Goal: Communication & Community: Answer question/provide support

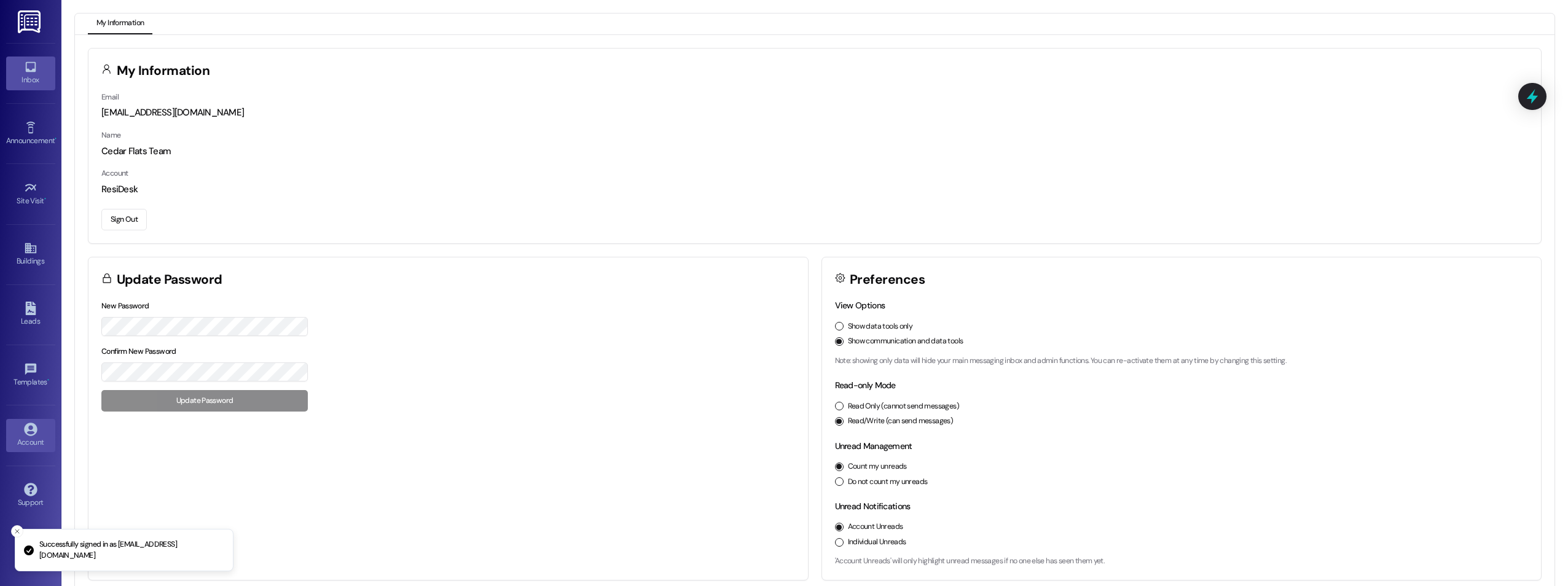
click at [33, 75] on div "Inbox" at bounding box center [30, 79] width 61 height 12
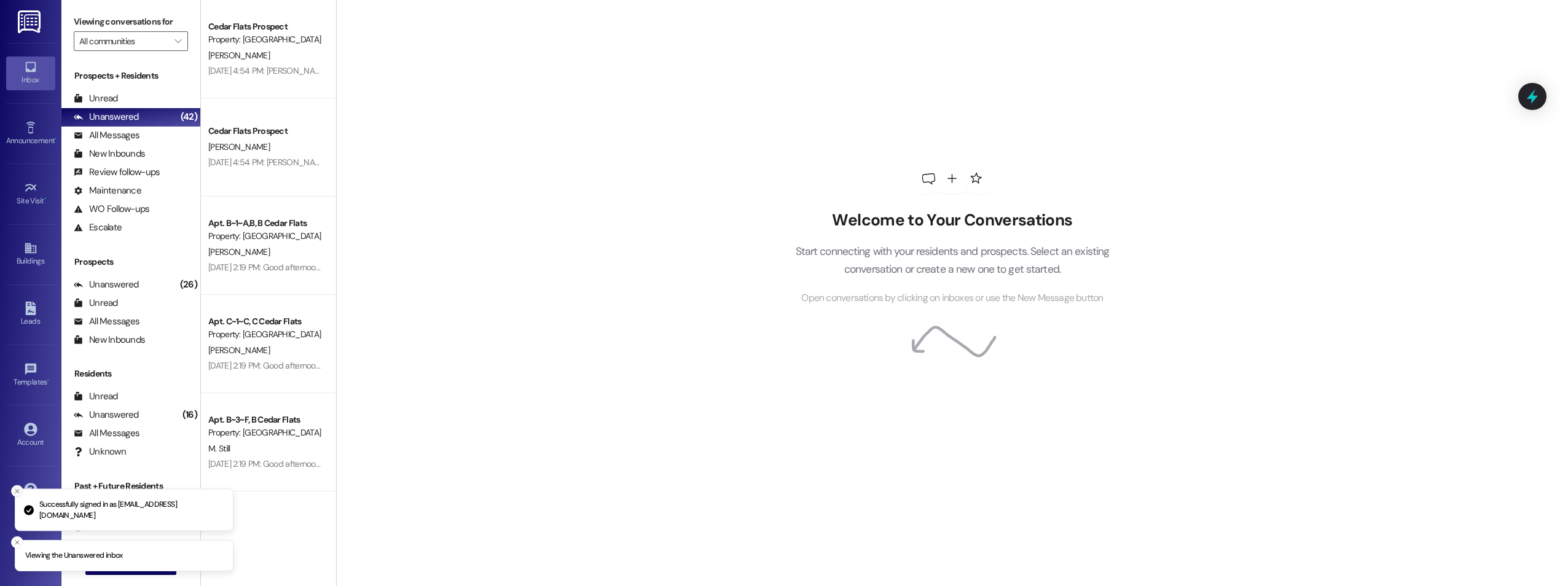
click at [18, 490] on line "Close toast" at bounding box center [17, 491] width 4 height 4
click at [14, 541] on icon "Close toast" at bounding box center [17, 542] width 7 height 7
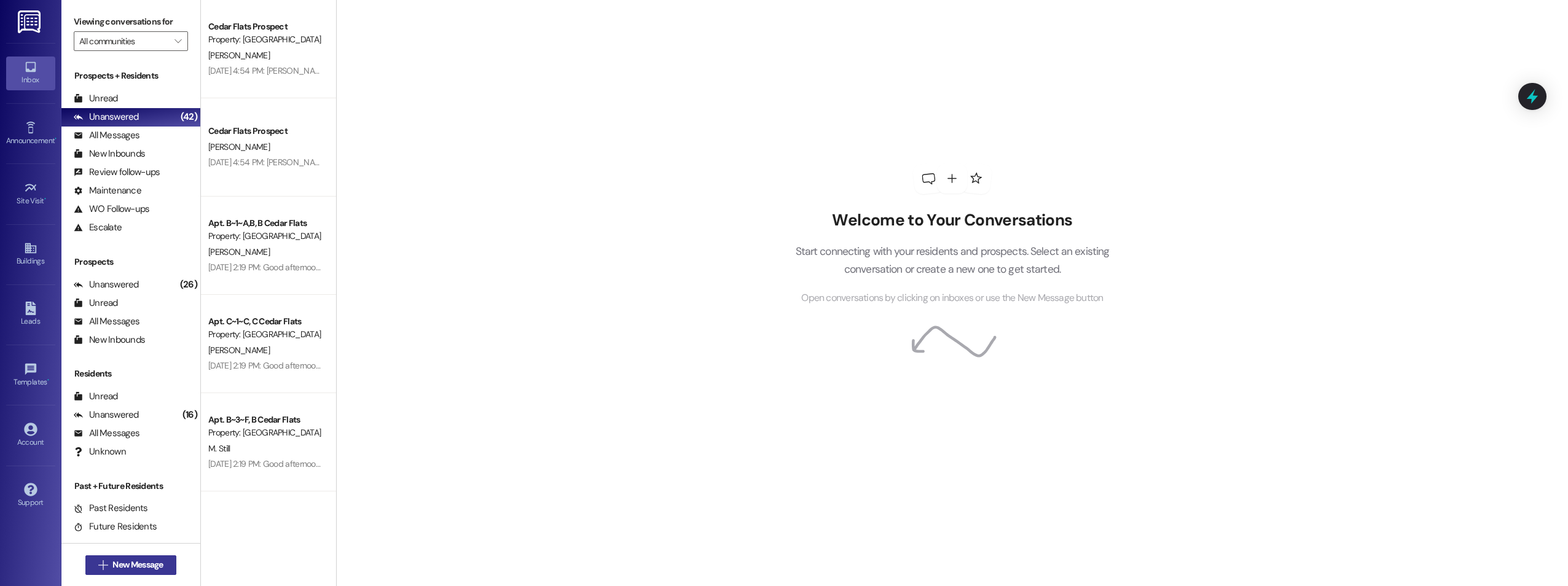
click at [145, 570] on span "New Message" at bounding box center [138, 565] width 50 height 13
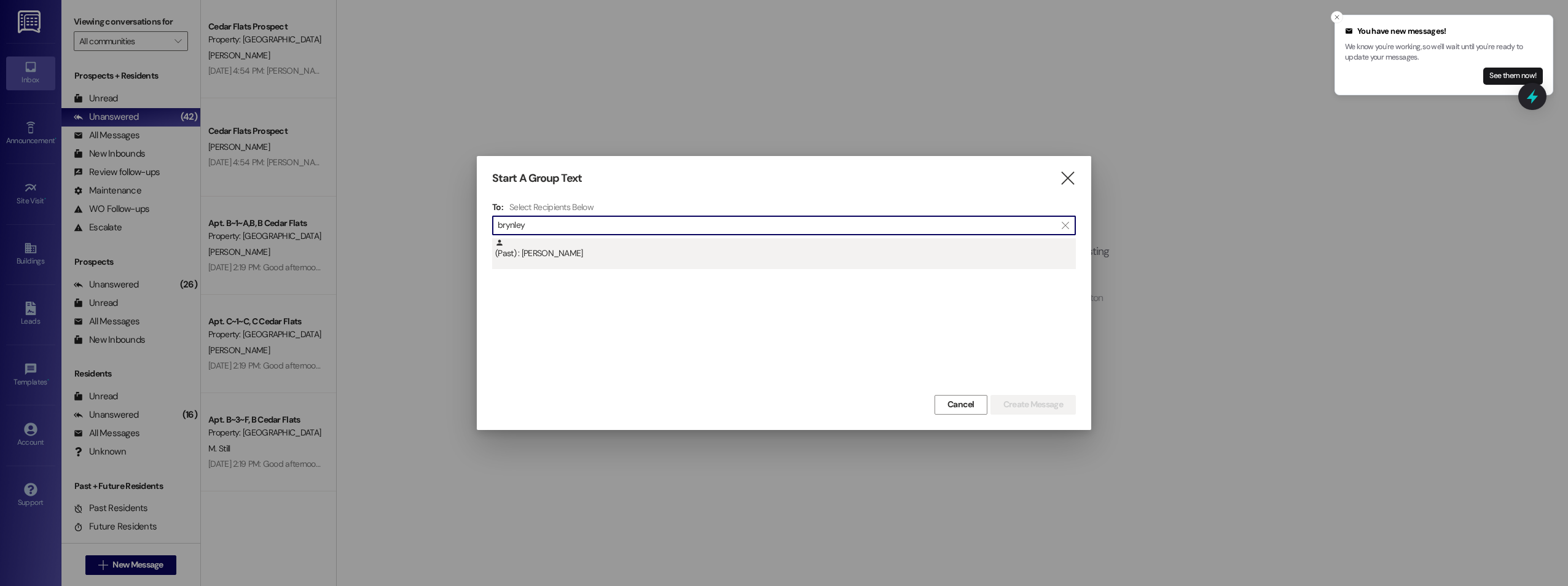
type input "brynley"
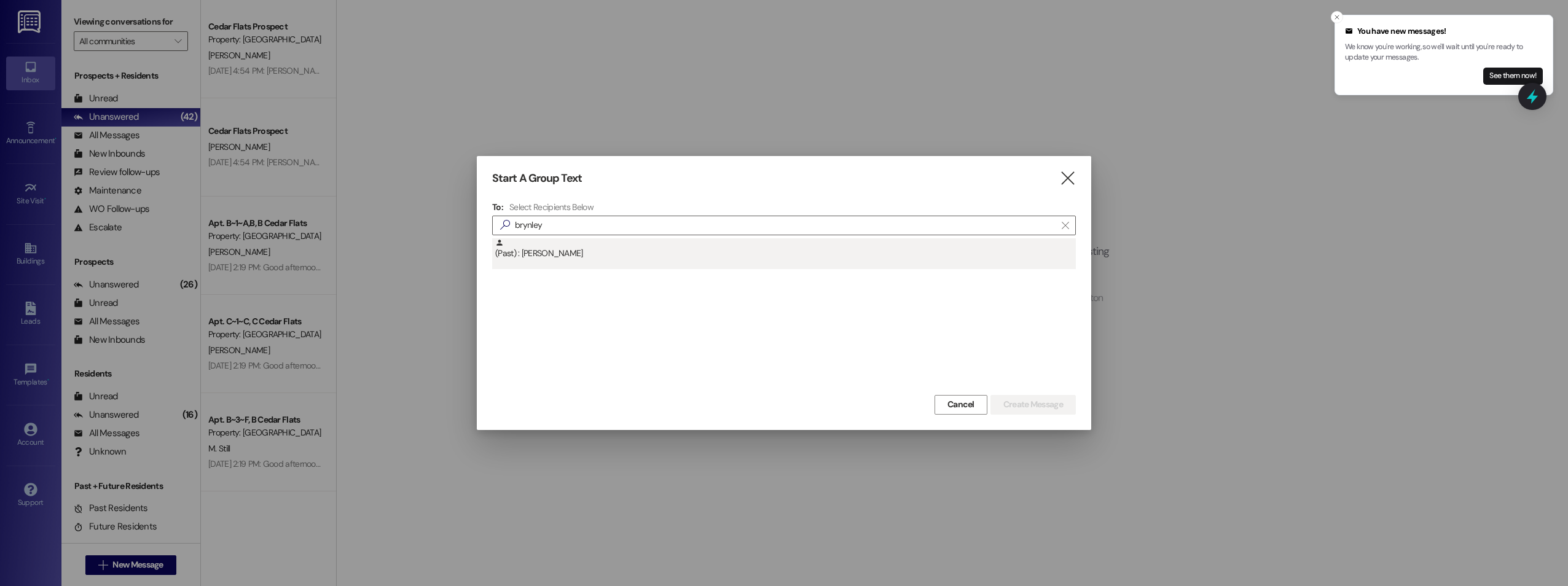
click at [567, 247] on div "(Past) : [PERSON_NAME]" at bounding box center [785, 249] width 580 height 21
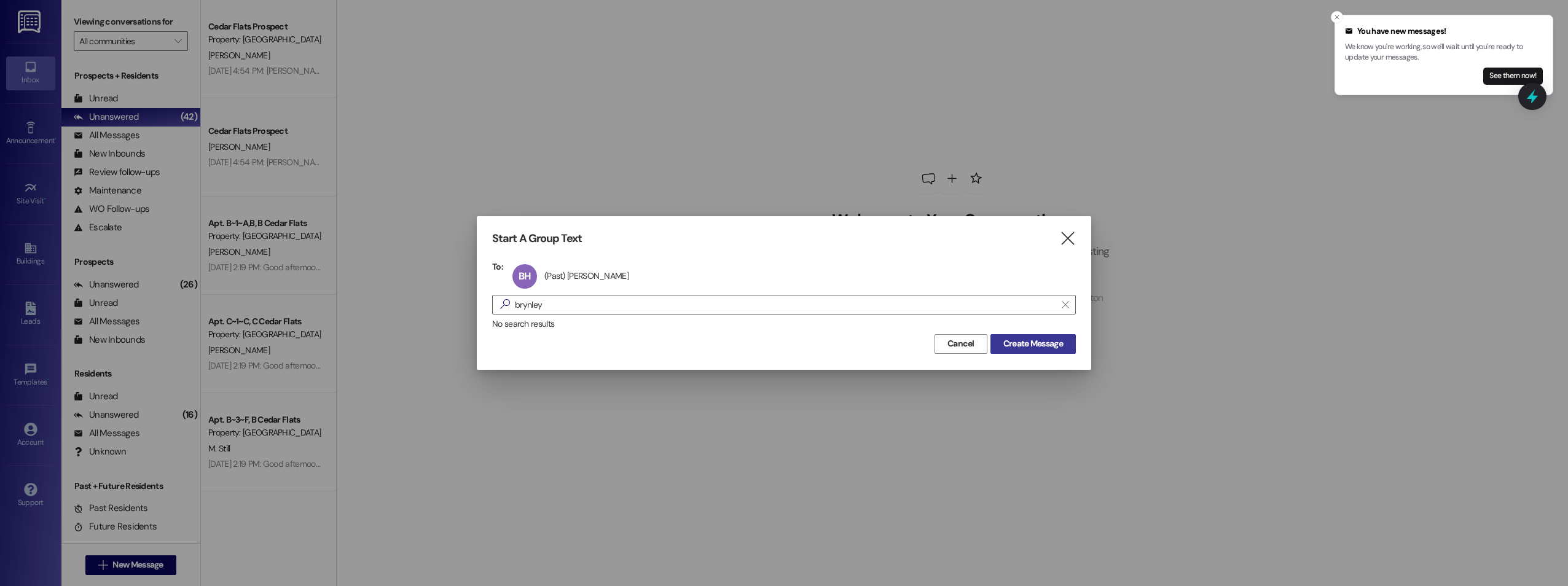
click at [1037, 348] on span "Create Message" at bounding box center [1033, 344] width 60 height 13
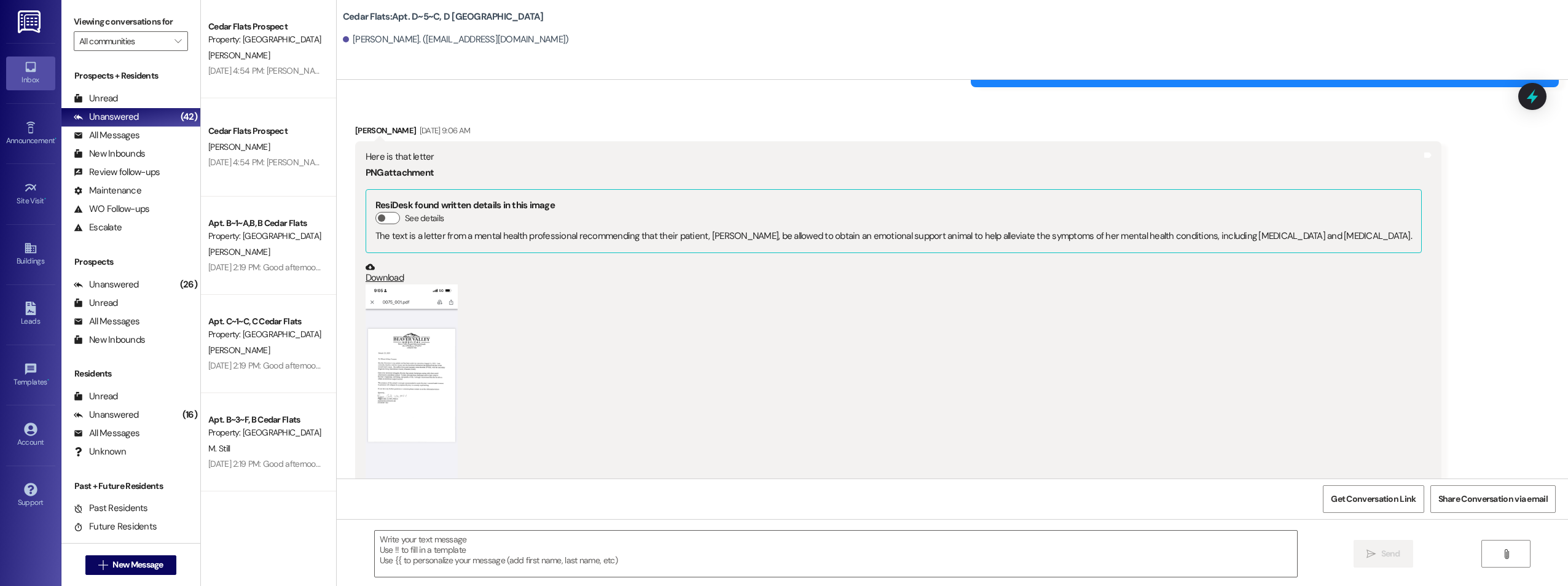
scroll to position [17121, 0]
click at [404, 319] on button "Zoom image" at bounding box center [412, 386] width 92 height 200
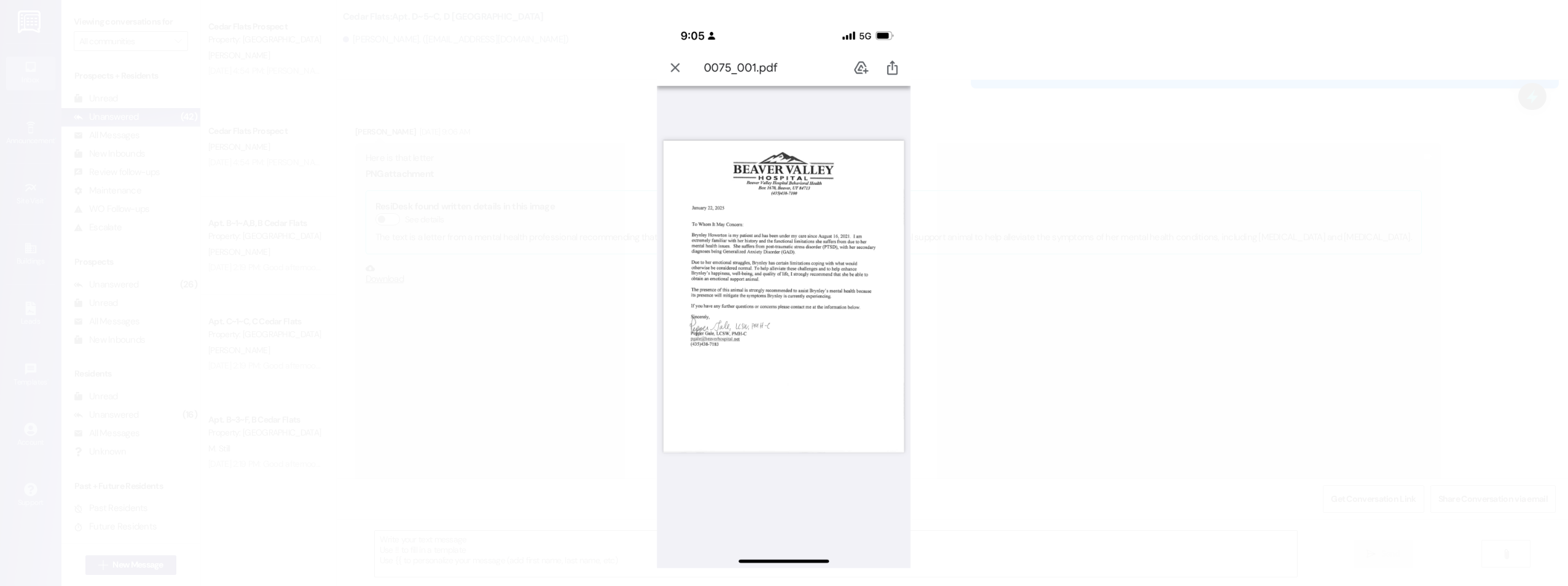
drag, startPoint x: 846, startPoint y: 191, endPoint x: 778, endPoint y: 175, distance: 69.9
click at [778, 175] on button "Unzoom image" at bounding box center [784, 293] width 1568 height 586
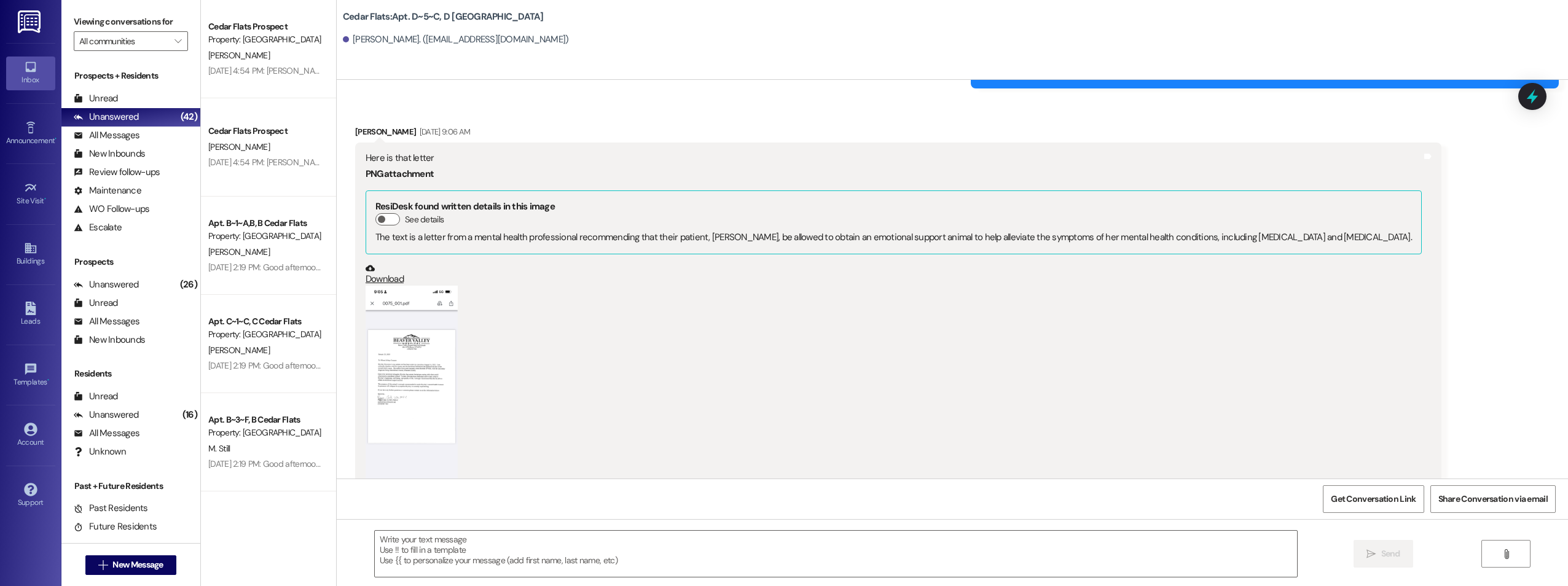
click at [376, 263] on link "Download" at bounding box center [894, 274] width 1056 height 21
click at [366, 265] on icon at bounding box center [370, 268] width 9 height 6
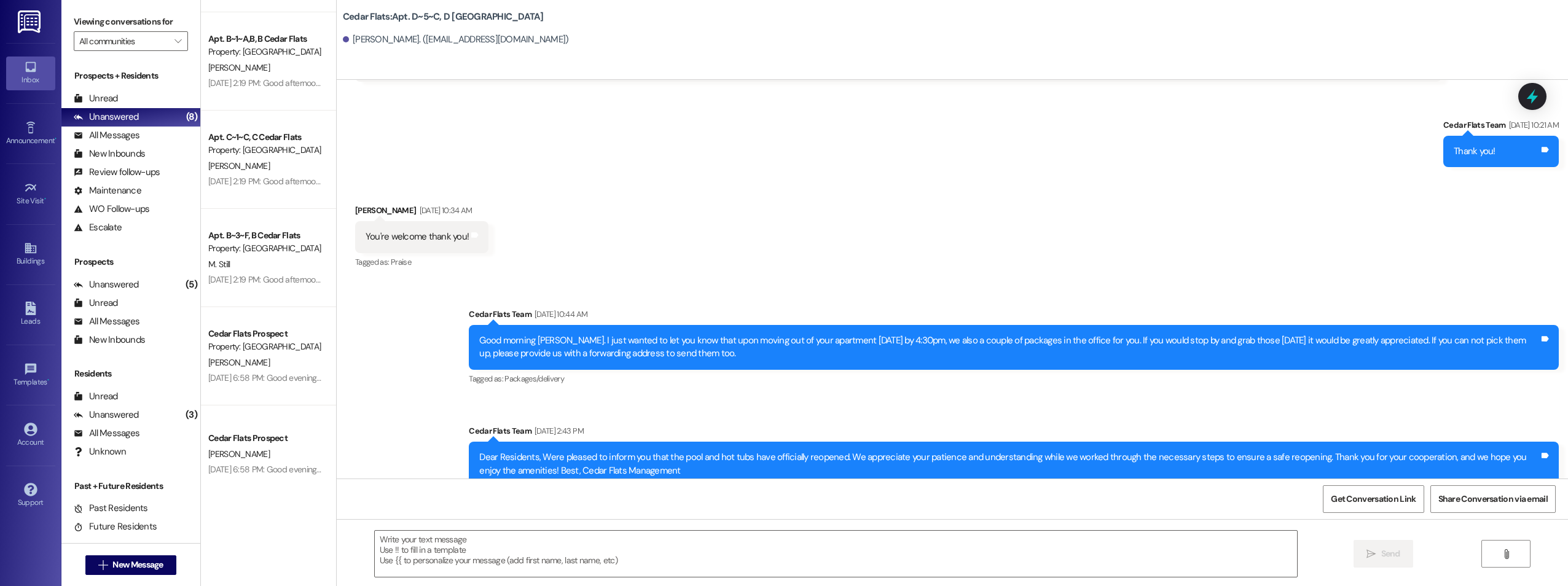
scroll to position [189, 0]
click at [135, 101] on div "Unread (0)" at bounding box center [131, 99] width 139 height 19
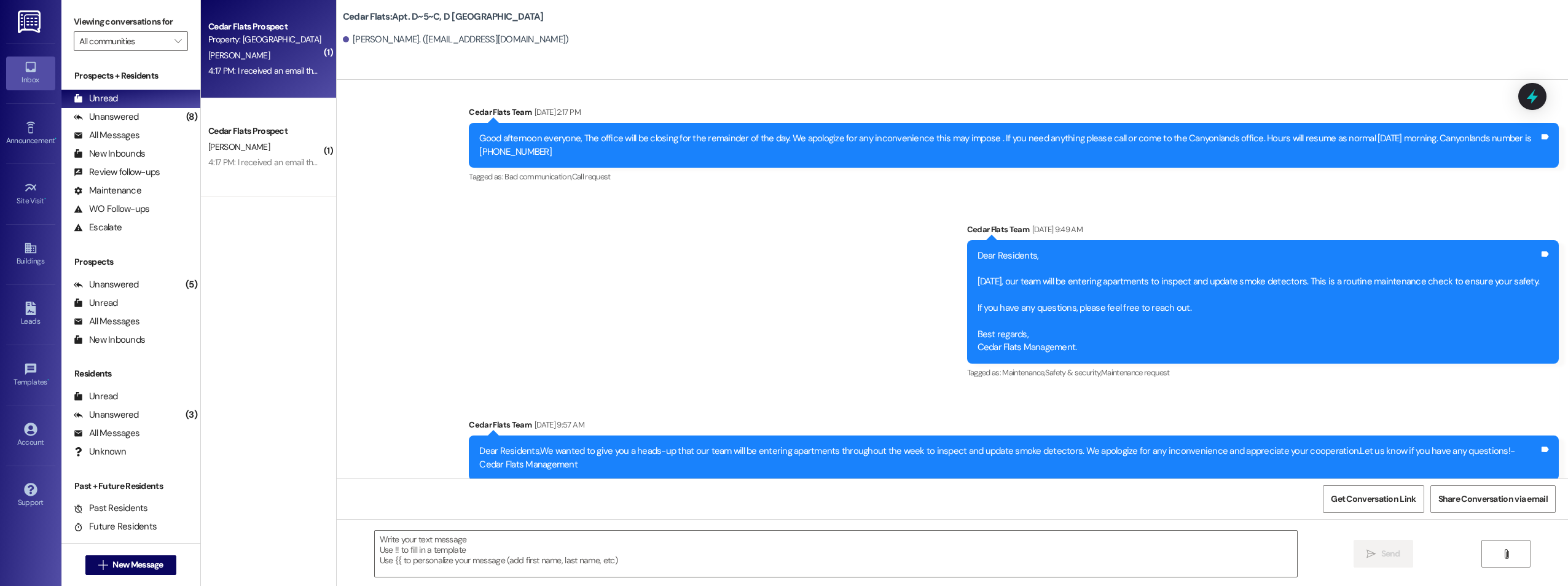
click at [268, 60] on div "[PERSON_NAME]" at bounding box center [265, 55] width 116 height 15
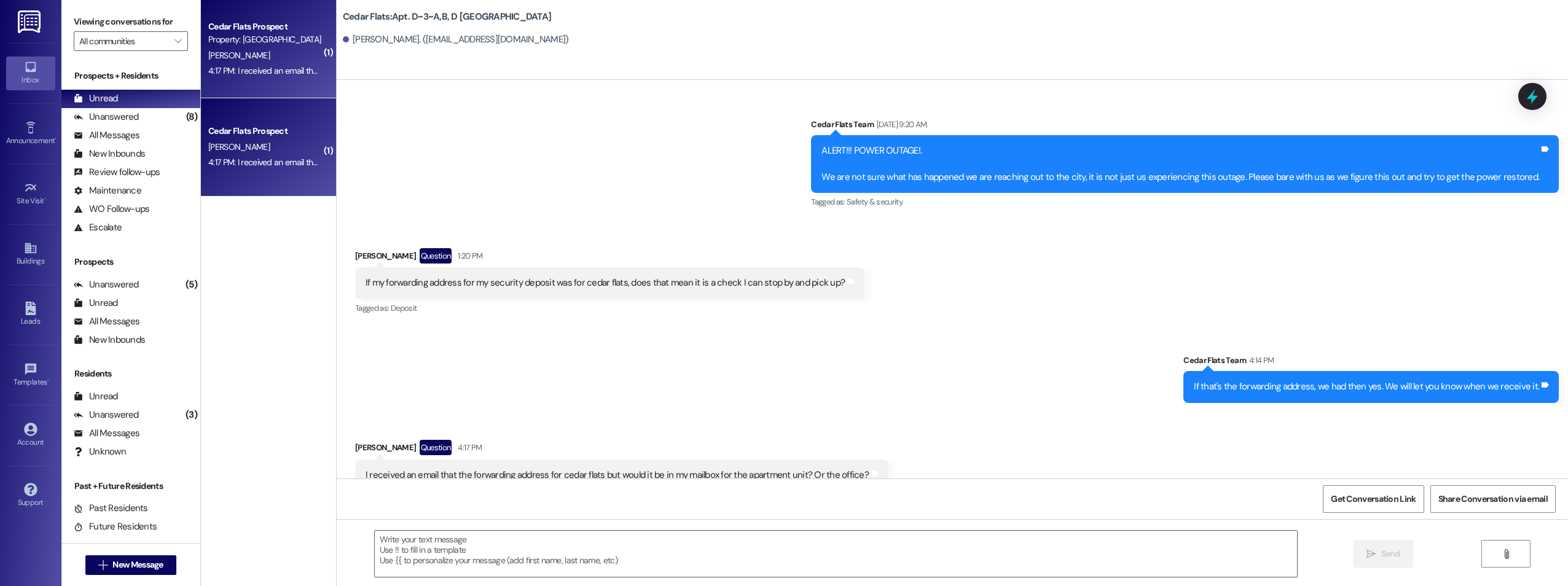
scroll to position [17341, 0]
click at [448, 553] on textarea at bounding box center [836, 554] width 923 height 46
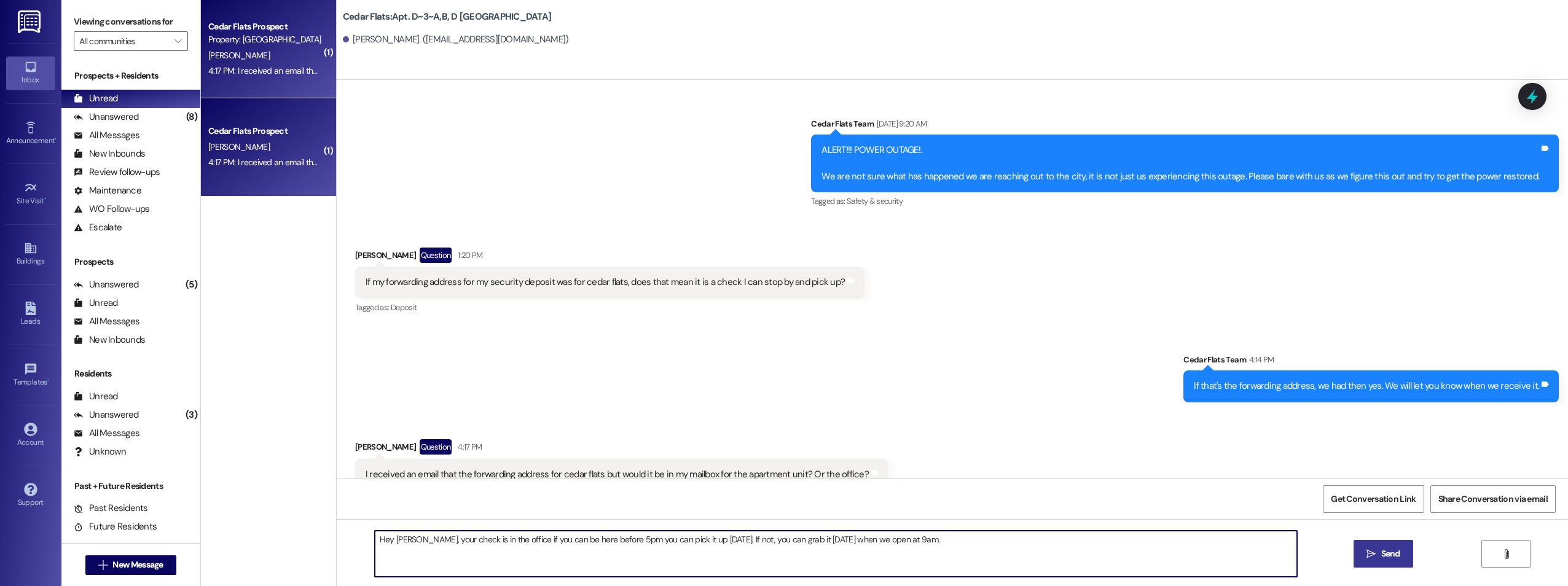
type textarea "Hey [PERSON_NAME], your check is in the office if you can be here before 5pm yo…"
click at [1384, 559] on span "Send" at bounding box center [1391, 554] width 19 height 13
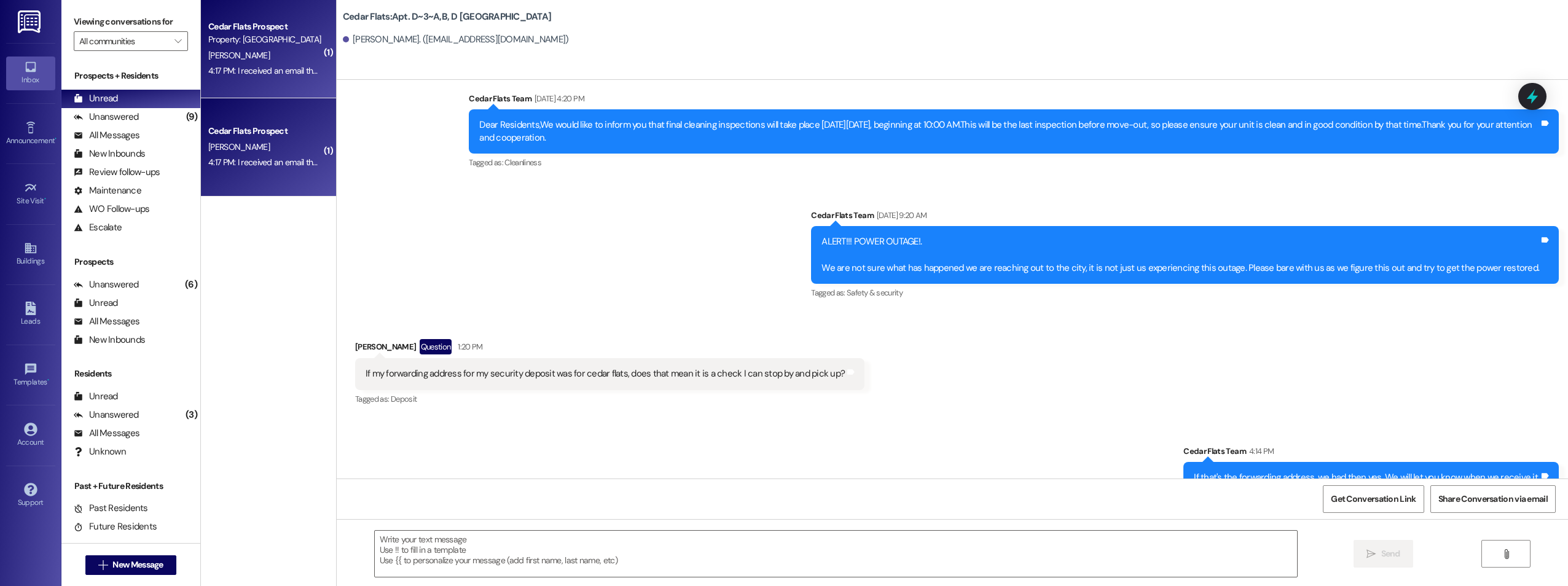
scroll to position [17243, 0]
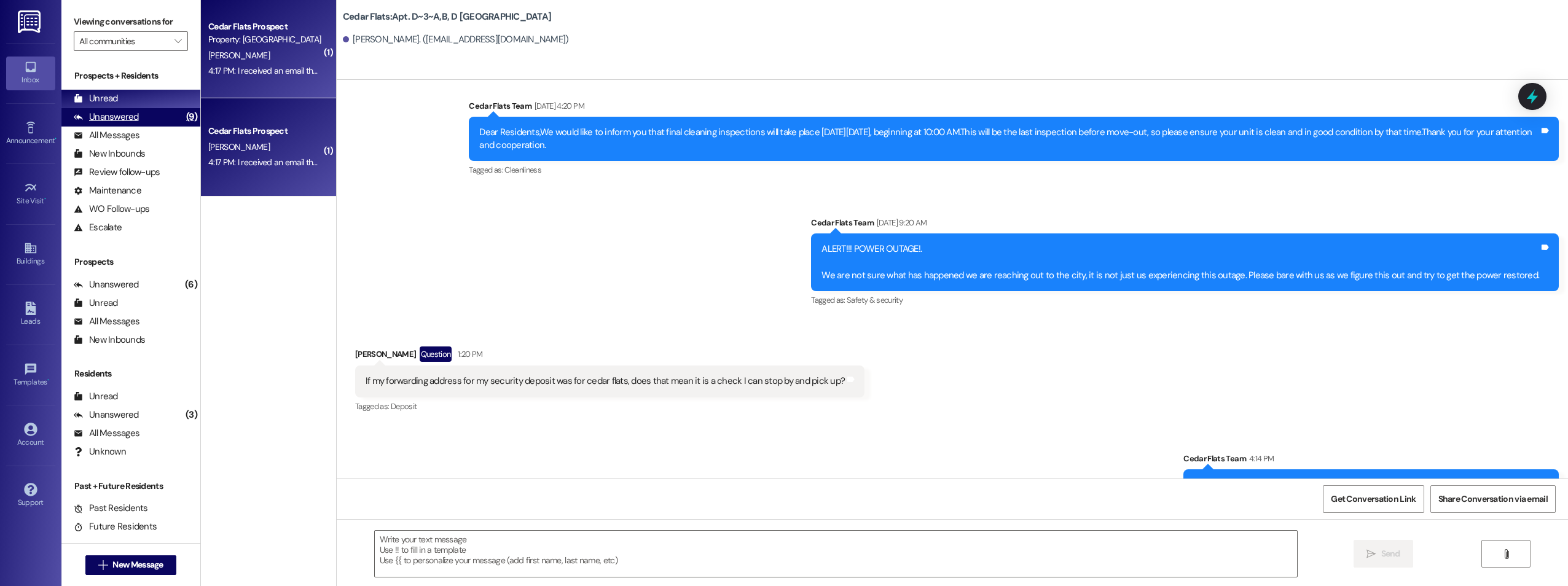
click at [145, 116] on div "Unanswered (9)" at bounding box center [131, 117] width 139 height 19
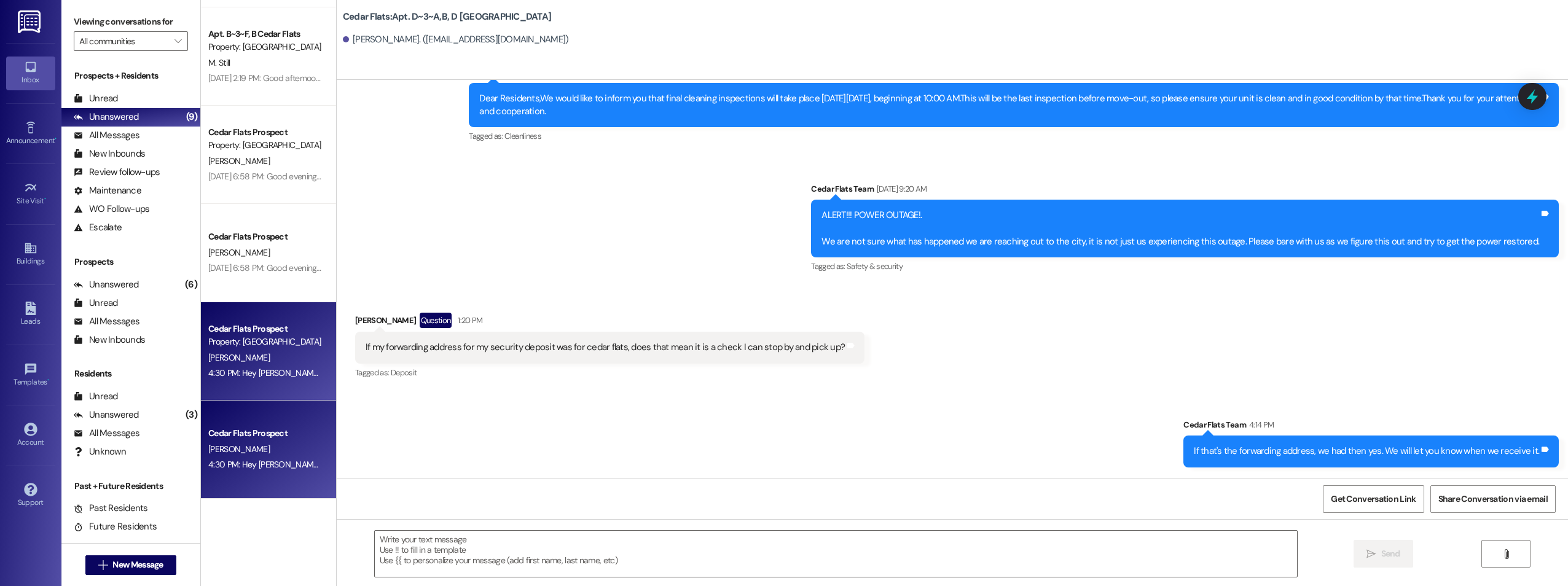
scroll to position [17304, 0]
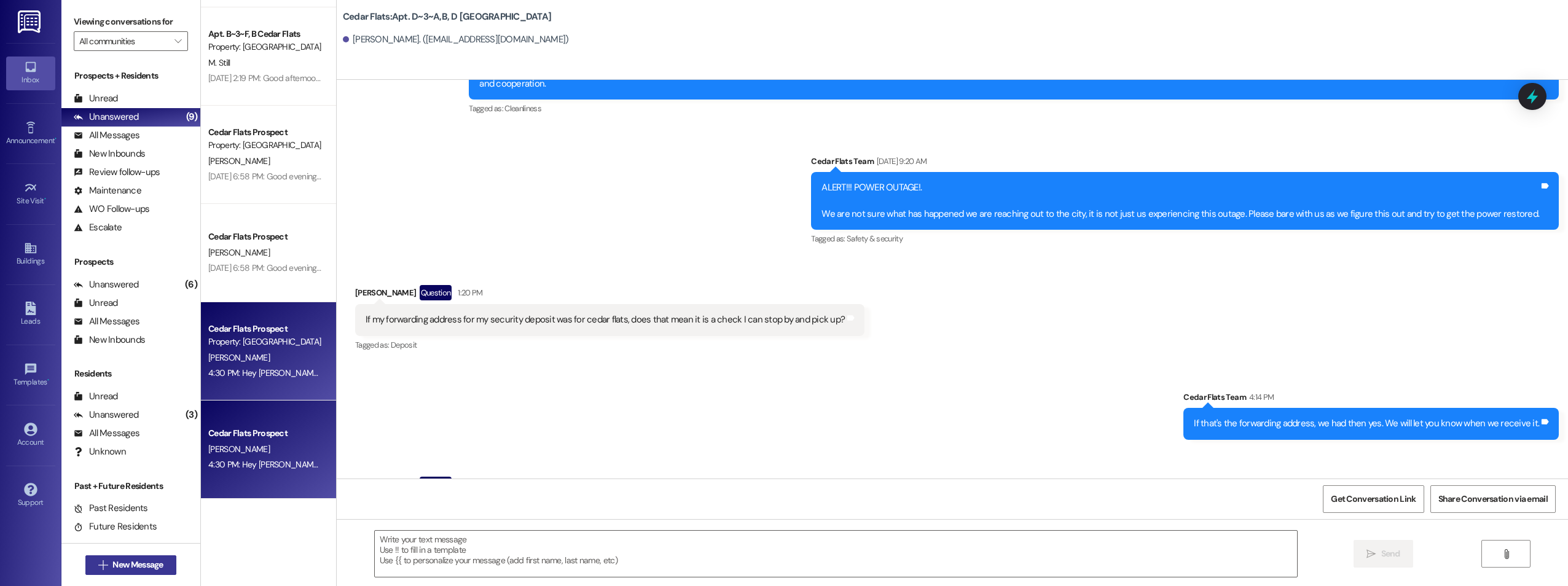
click at [115, 562] on span "New Message" at bounding box center [138, 565] width 50 height 13
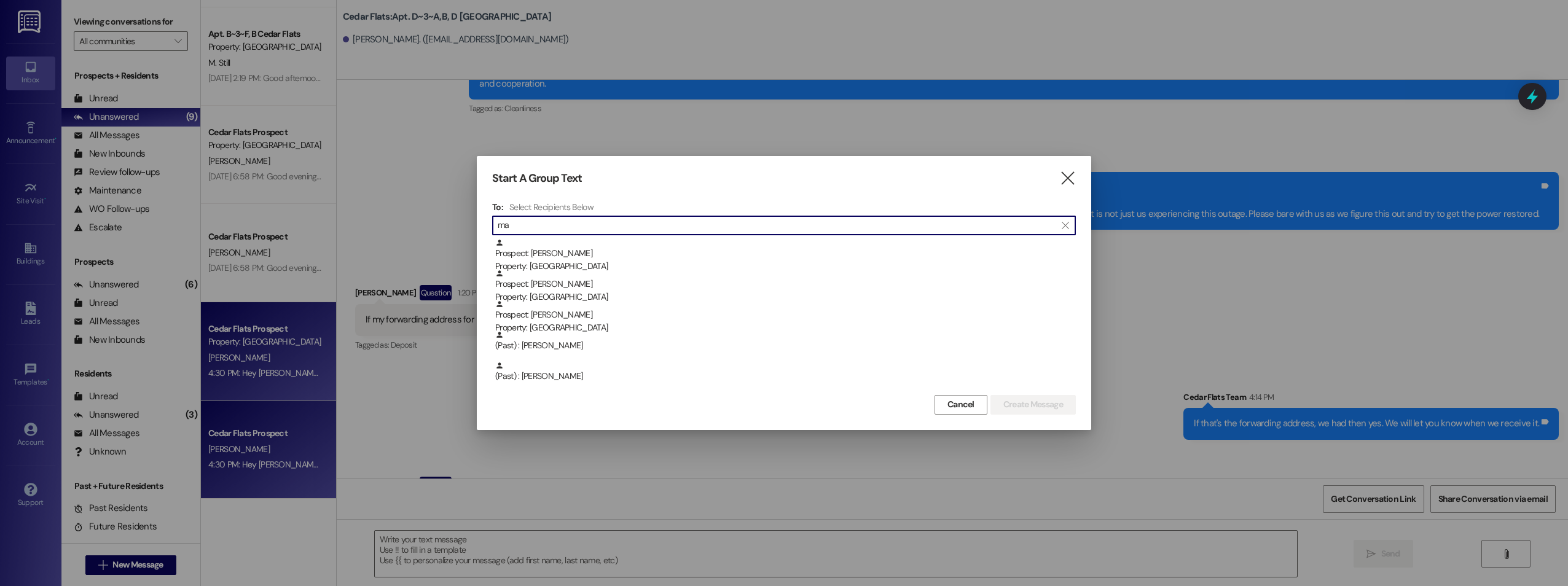
type input "m"
type input "c"
type input "s"
click at [1067, 181] on icon "" at bounding box center [1068, 178] width 17 height 13
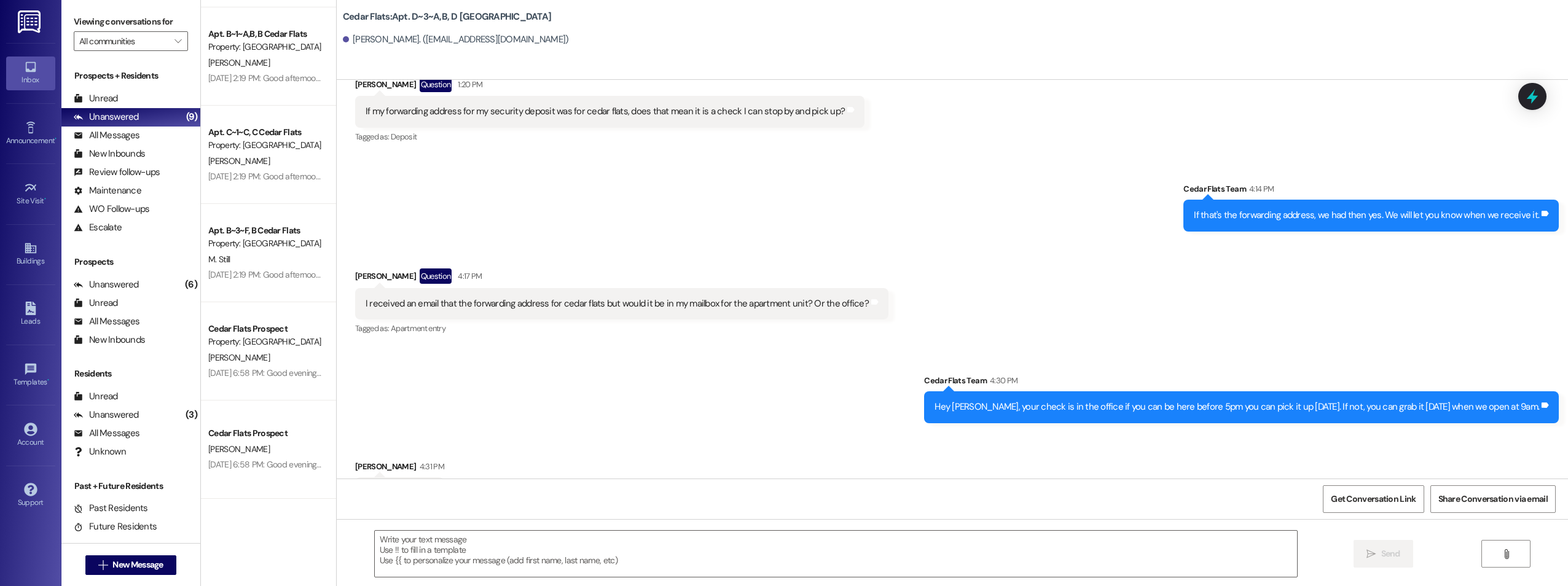
scroll to position [17512, 0]
click at [894, 183] on div "Sent via SMS Cedar Flats Team 4:14 PM If that's the forwarding address, we had …" at bounding box center [953, 196] width 1232 height 86
click at [162, 558] on button " New Message" at bounding box center [131, 565] width 91 height 20
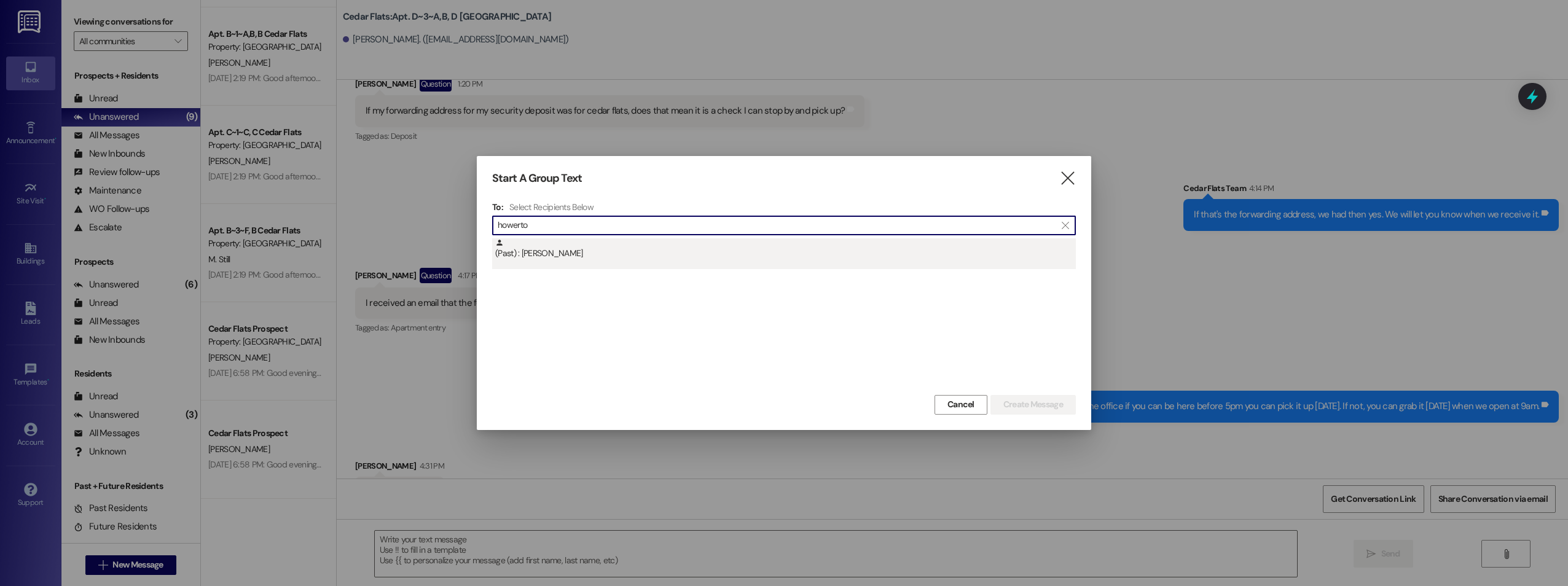
type input "howerto"
drag, startPoint x: 609, startPoint y: 256, endPoint x: 816, endPoint y: 283, distance: 208.8
click at [611, 256] on div "(Past) : [PERSON_NAME]" at bounding box center [785, 249] width 580 height 21
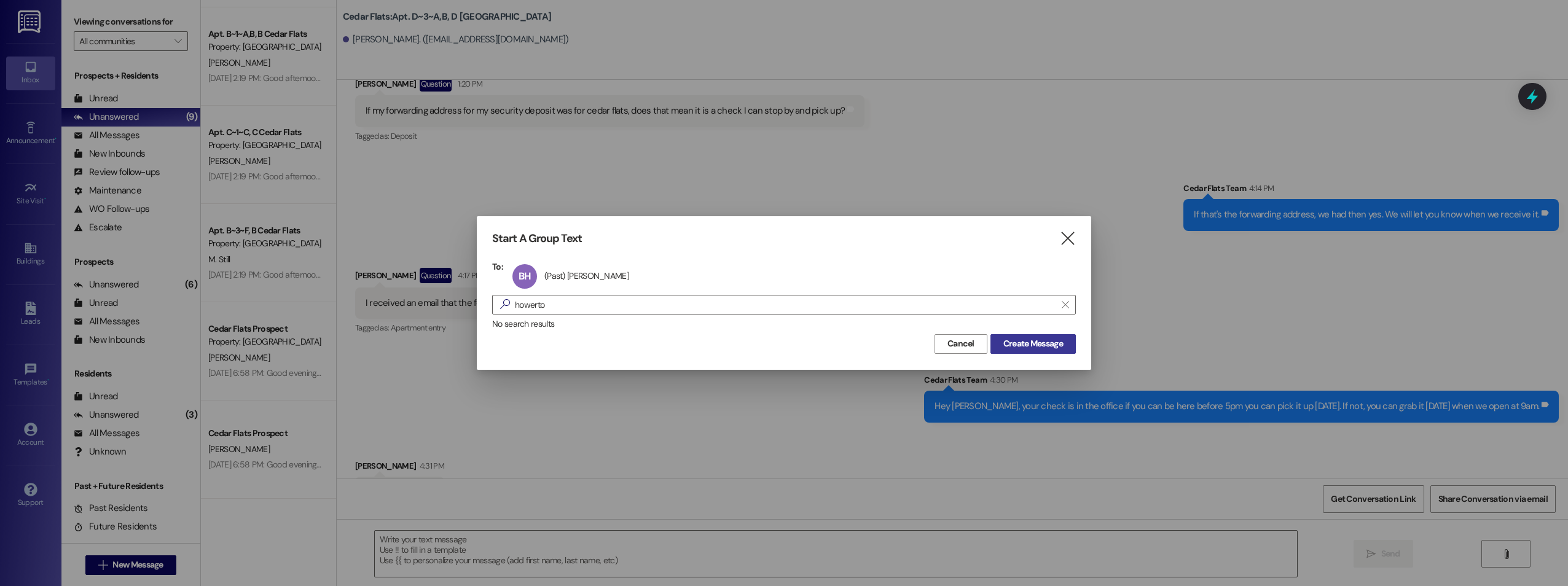
click at [1064, 346] on span "Create Message" at bounding box center [1033, 344] width 64 height 13
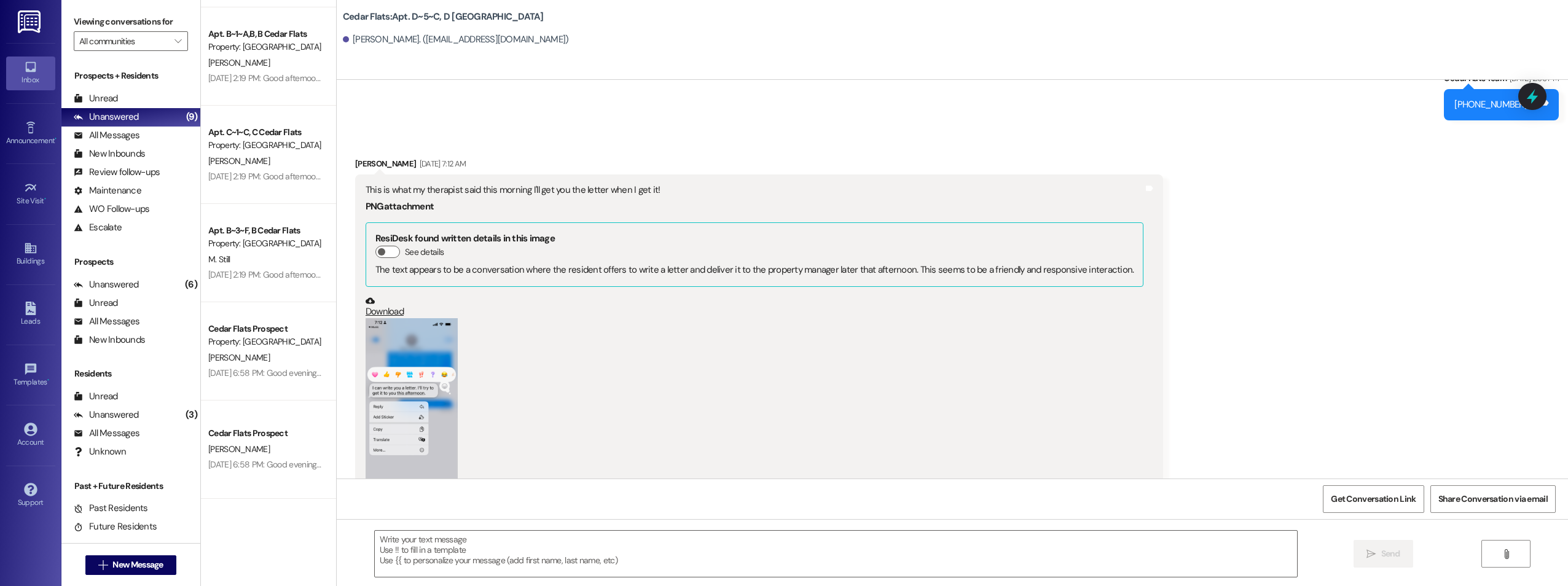
scroll to position [16630, 0]
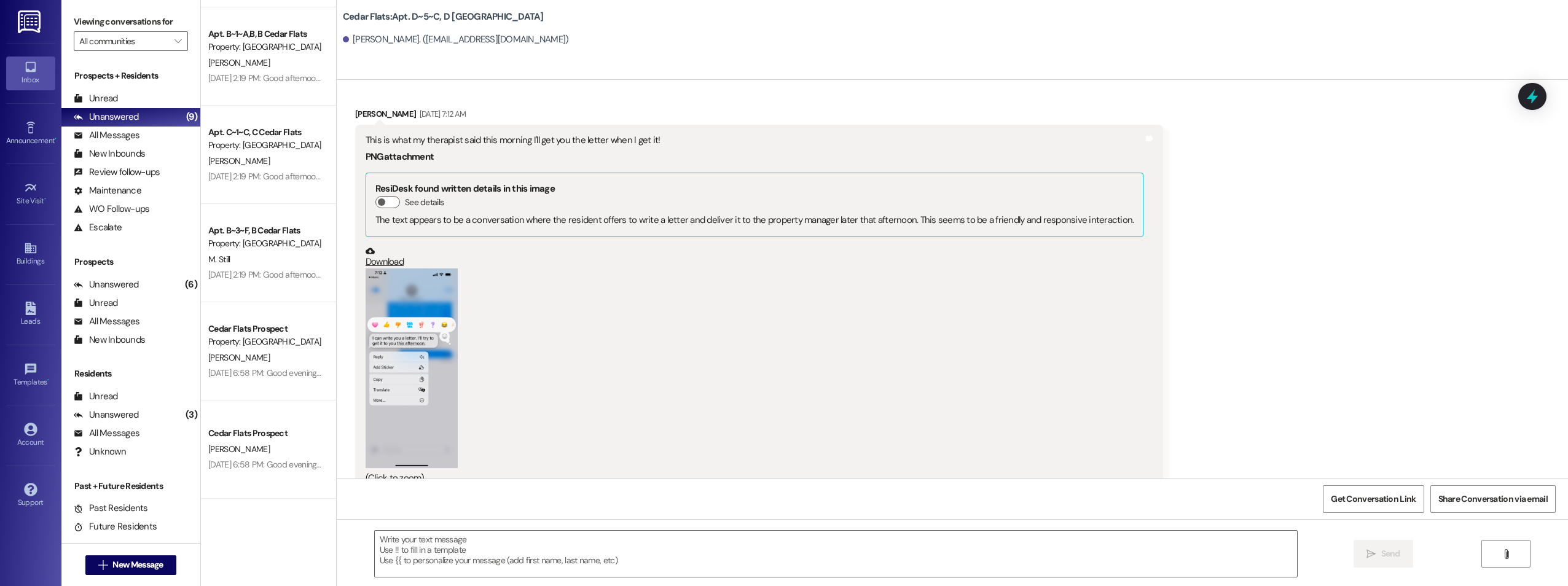
click at [386, 269] on button "Zoom image" at bounding box center [412, 368] width 92 height 200
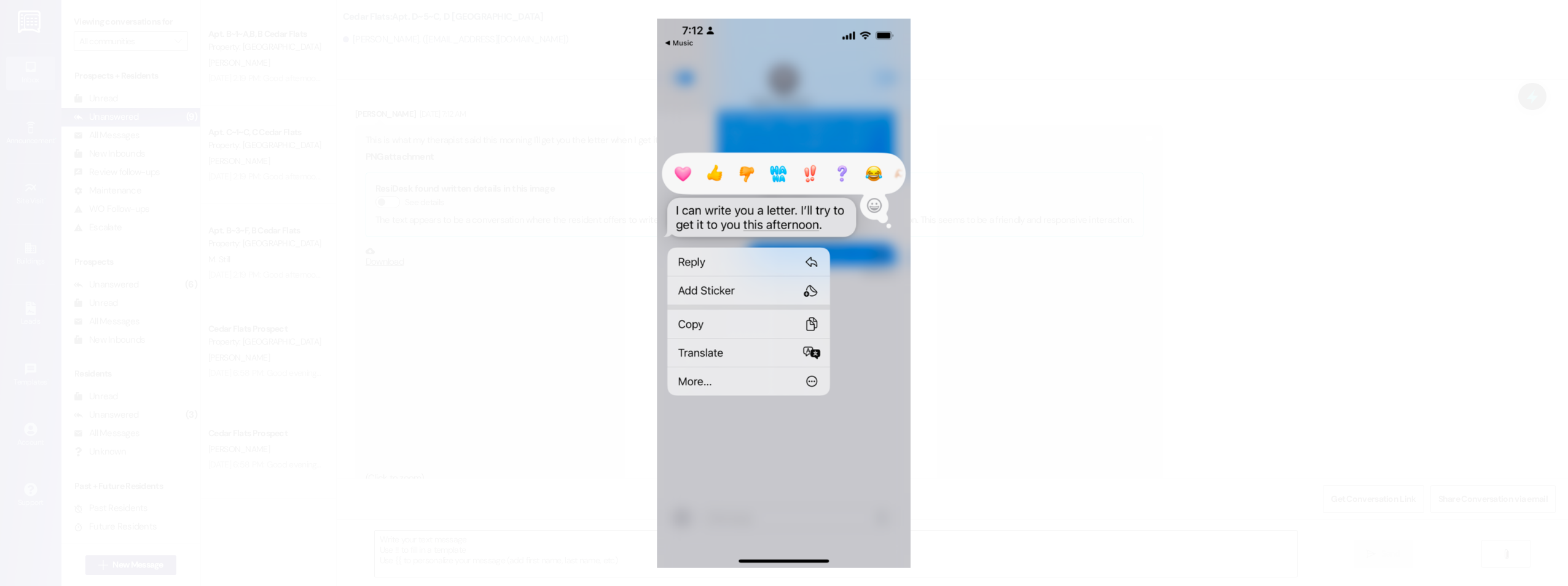
click at [988, 361] on button "Unzoom image" at bounding box center [784, 293] width 1568 height 586
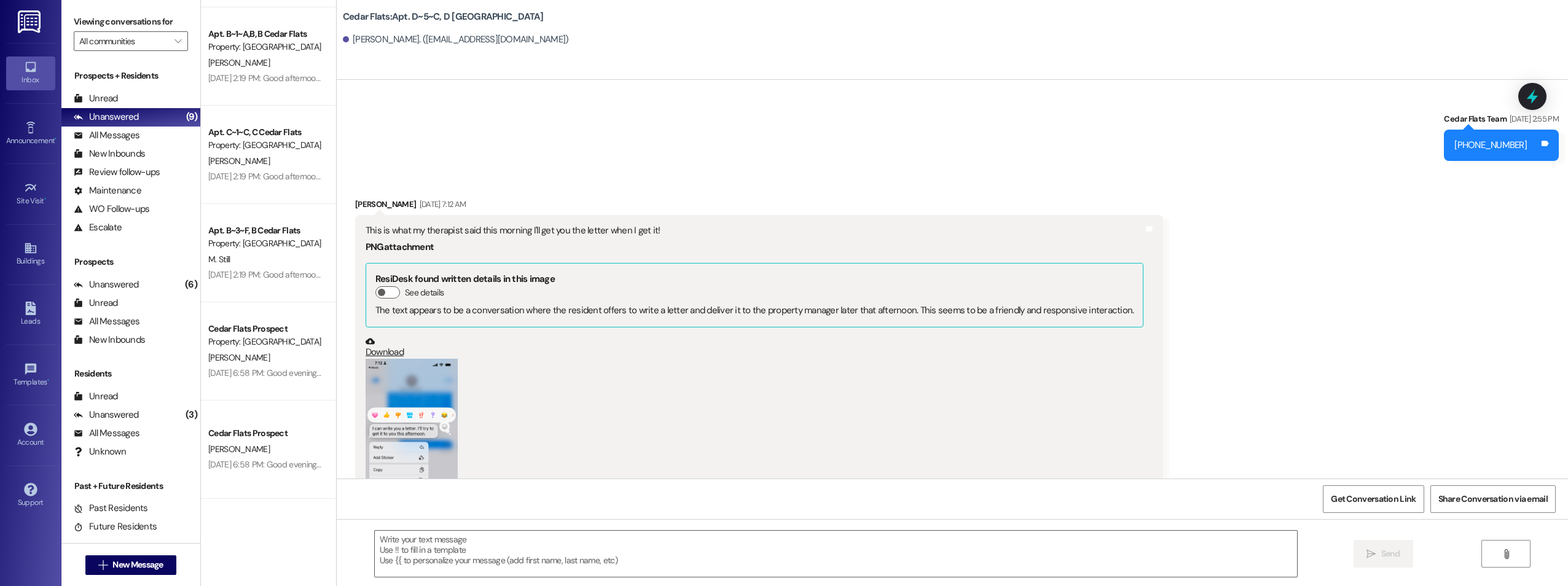
scroll to position [16568, 0]
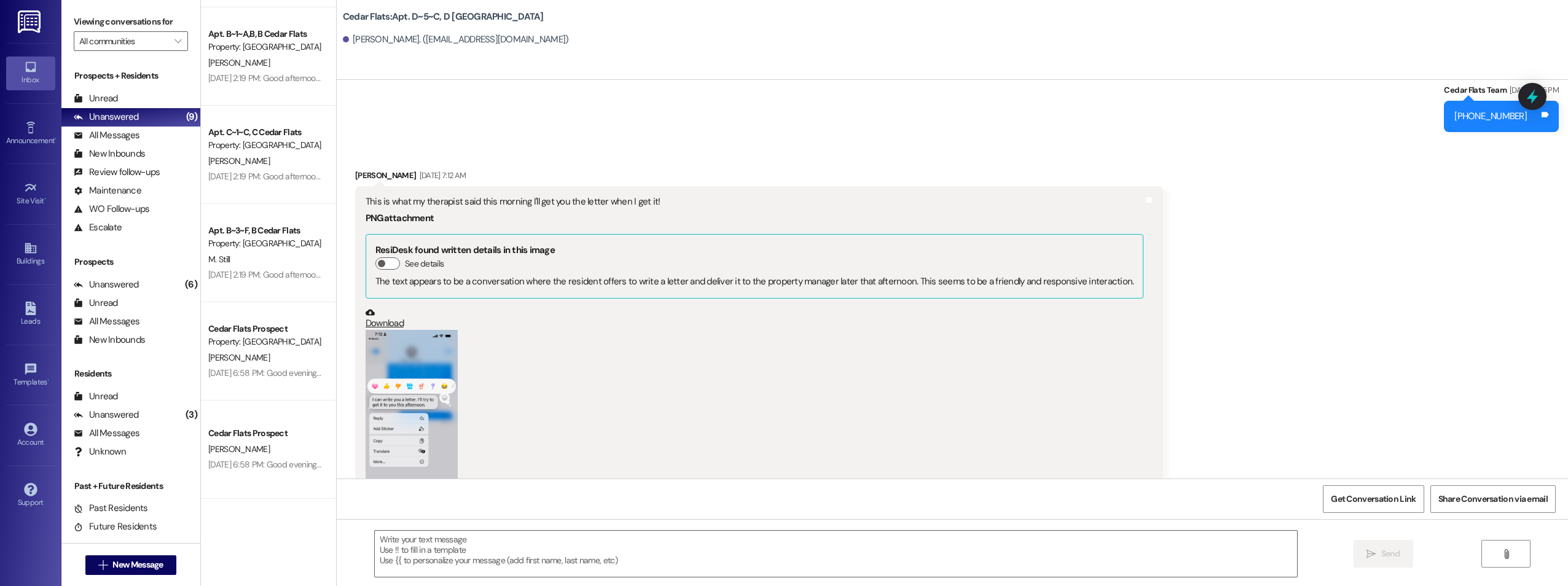
drag, startPoint x: 399, startPoint y: 298, endPoint x: 374, endPoint y: 290, distance: 26.2
click at [374, 330] on button "Zoom image" at bounding box center [412, 430] width 92 height 200
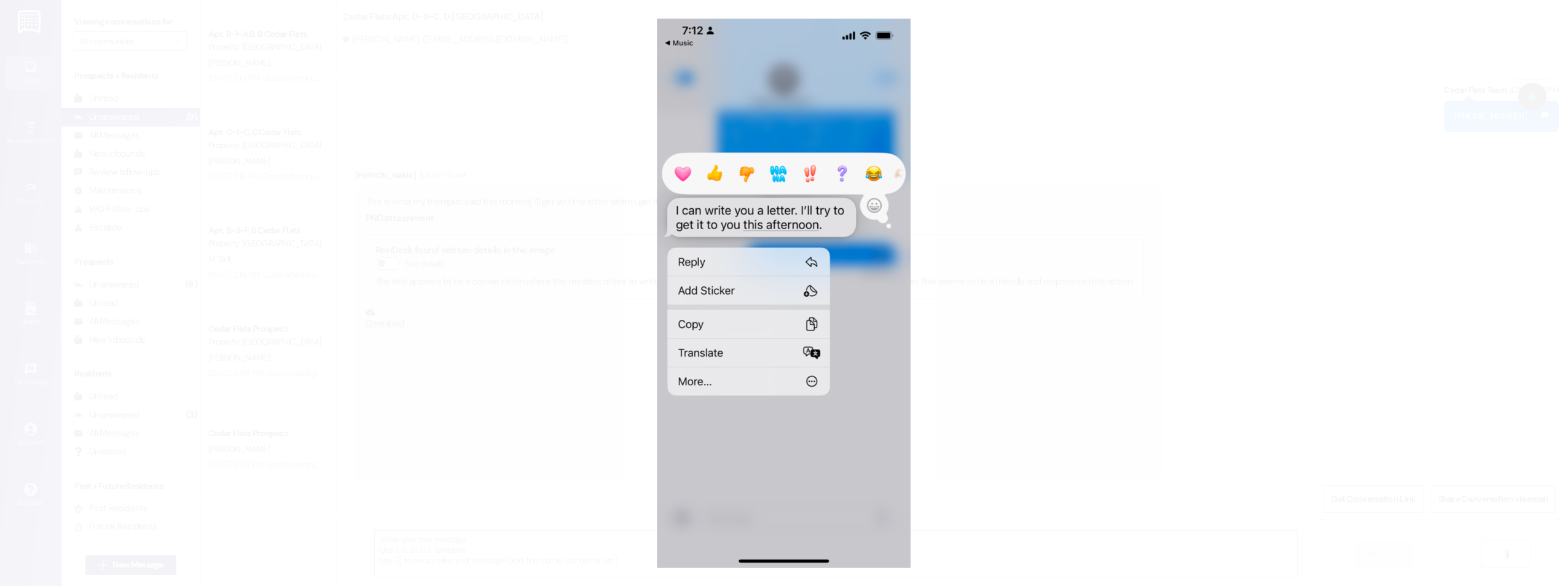
click at [499, 256] on button "Unzoom image" at bounding box center [784, 293] width 1568 height 586
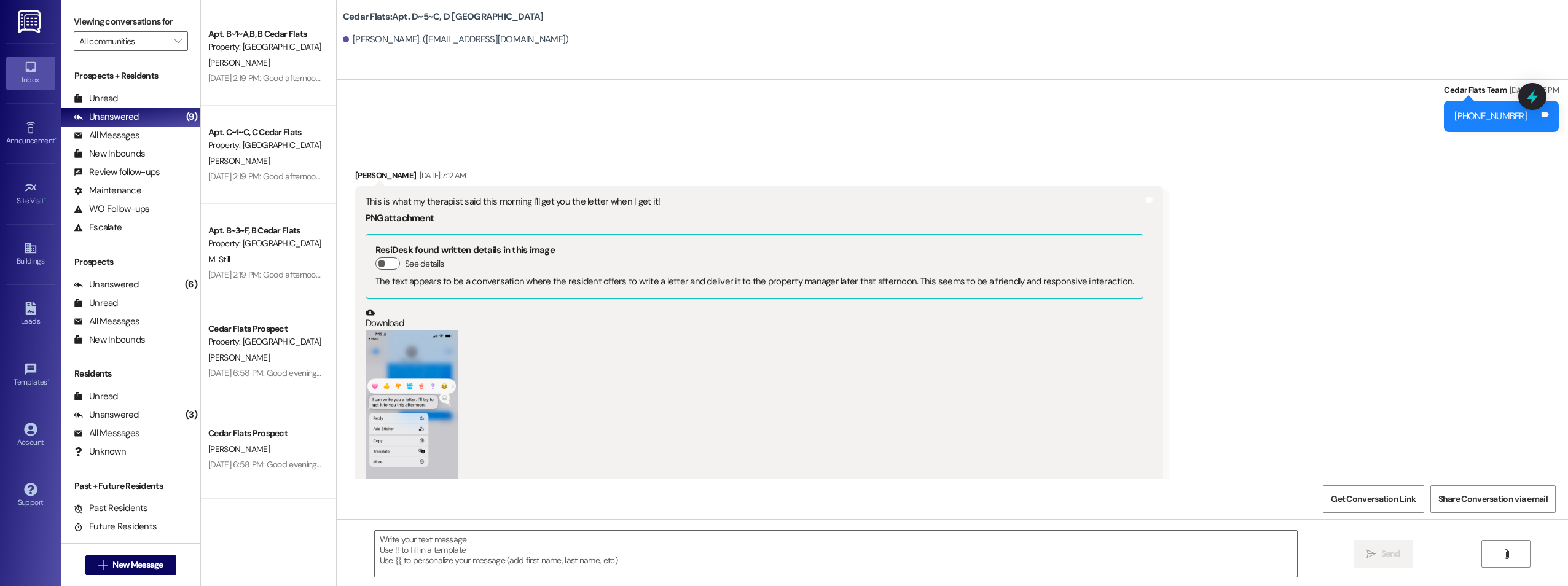
click at [382, 330] on button "Zoom image" at bounding box center [412, 430] width 92 height 200
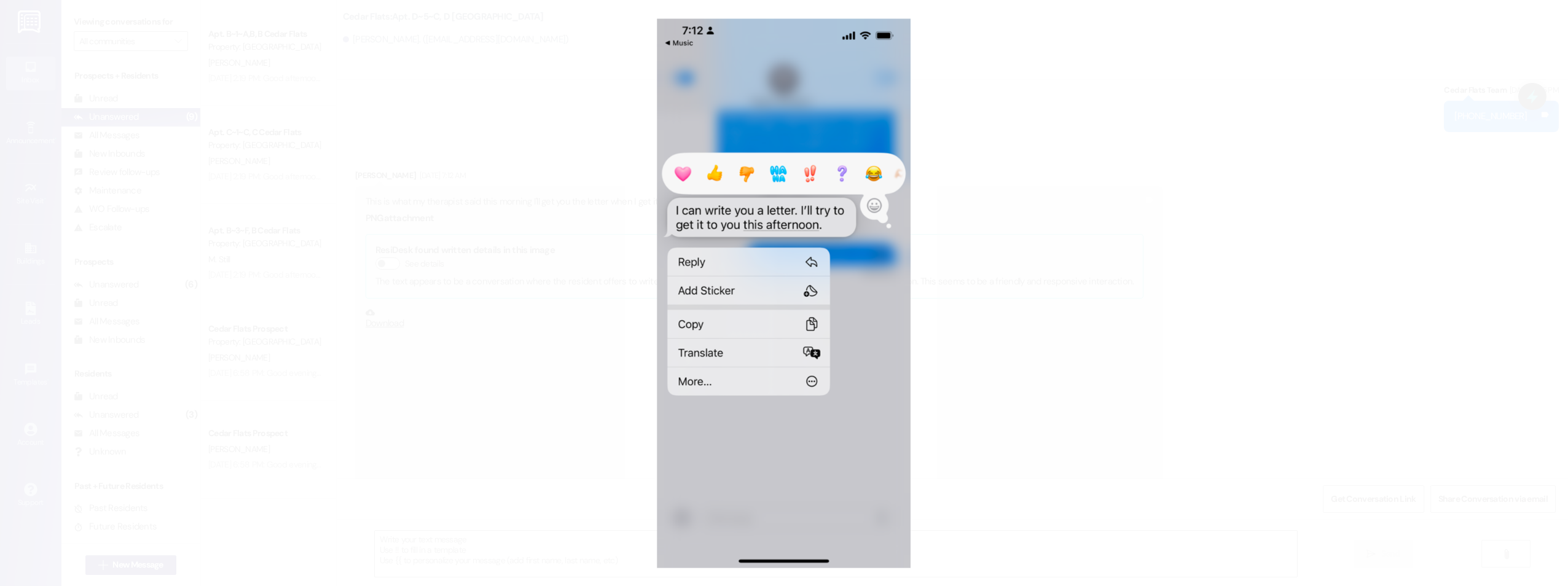
click at [491, 59] on button "Unzoom image" at bounding box center [784, 293] width 1568 height 586
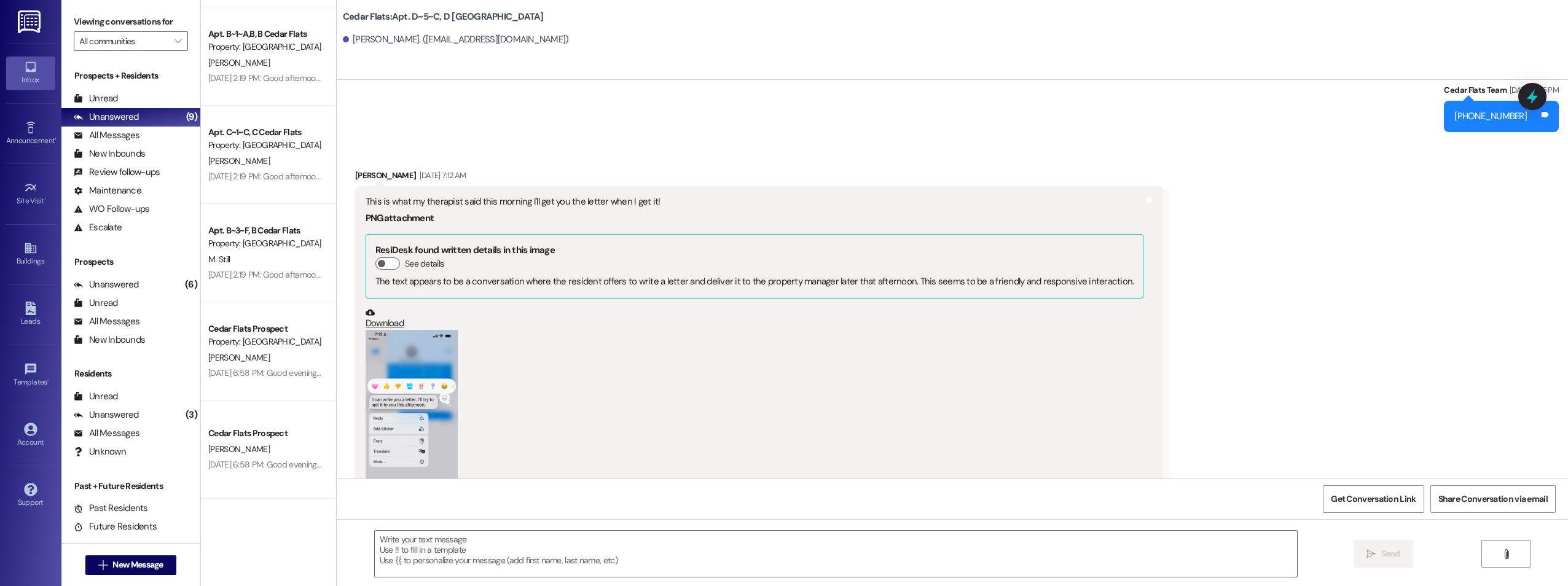
click at [401, 330] on button "Zoom image" at bounding box center [412, 430] width 92 height 200
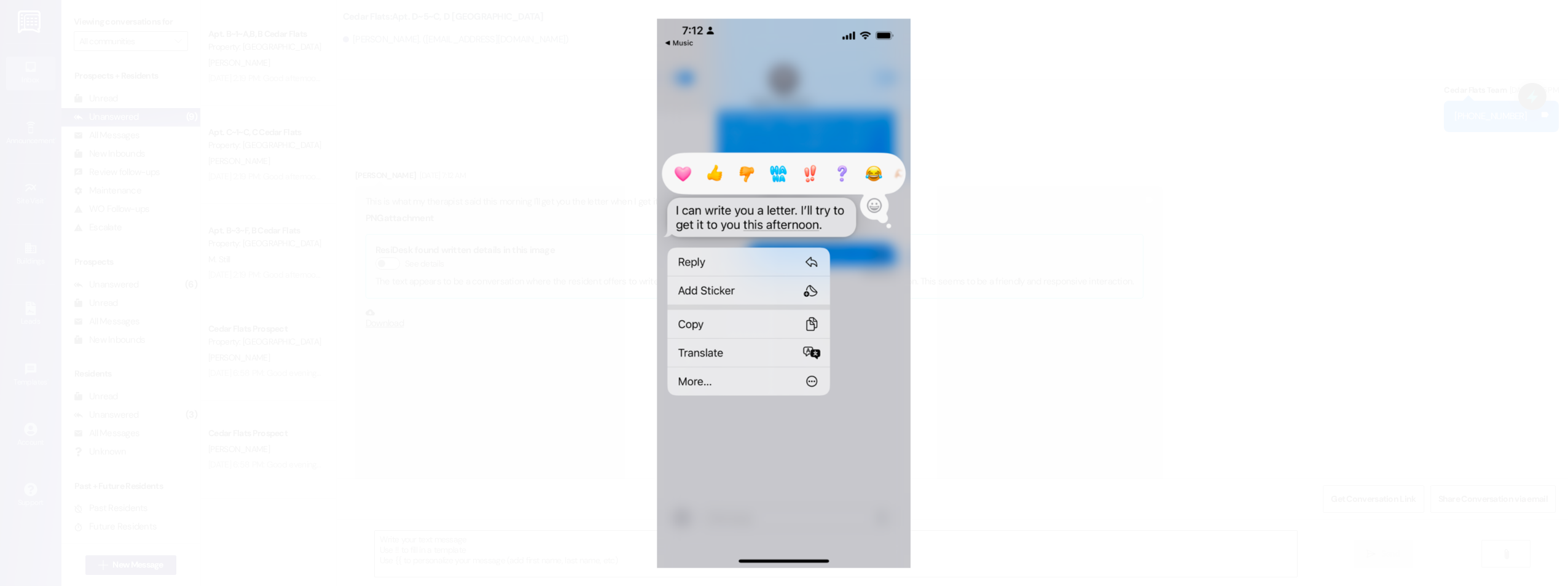
click at [1031, 168] on button "Unzoom image" at bounding box center [784, 293] width 1568 height 586
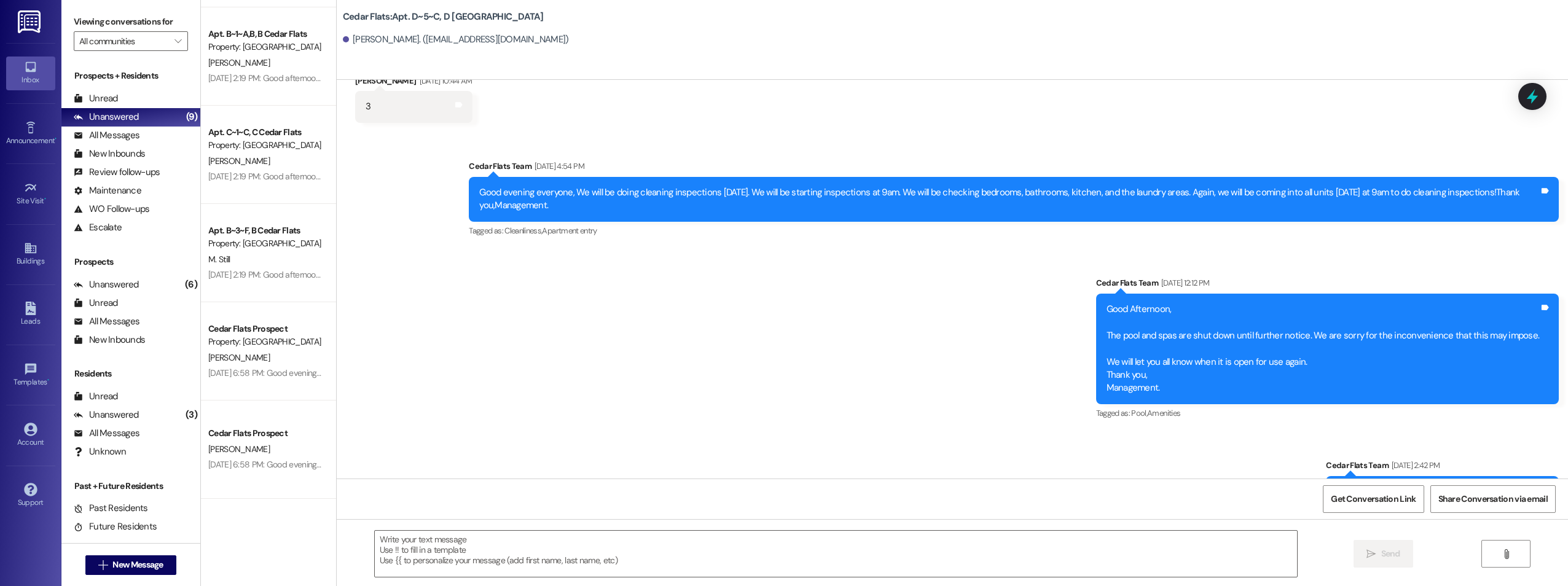
scroll to position [15769, 0]
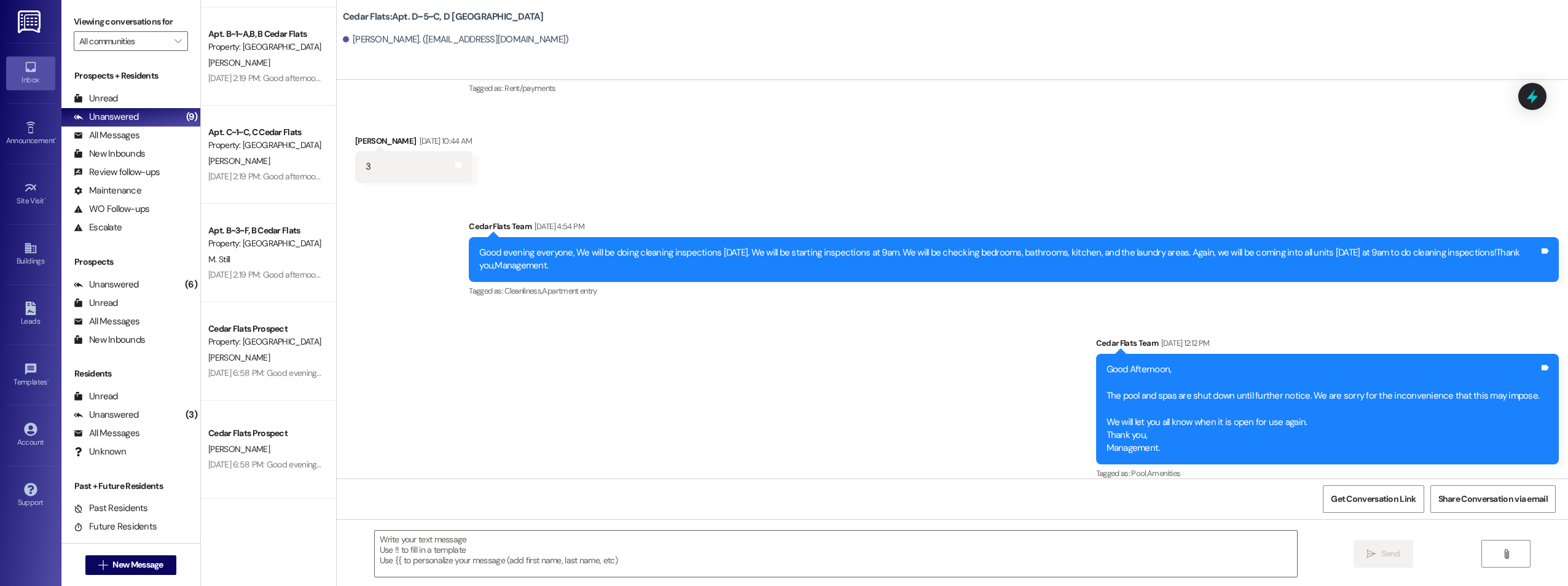
click at [805, 320] on div "Announcement, sent via SMS Cedar Flats Team [DATE] 4:54 PM Good evening everyon…" at bounding box center [953, 385] width 1232 height 385
click at [127, 559] on span "New Message" at bounding box center [138, 565] width 50 height 13
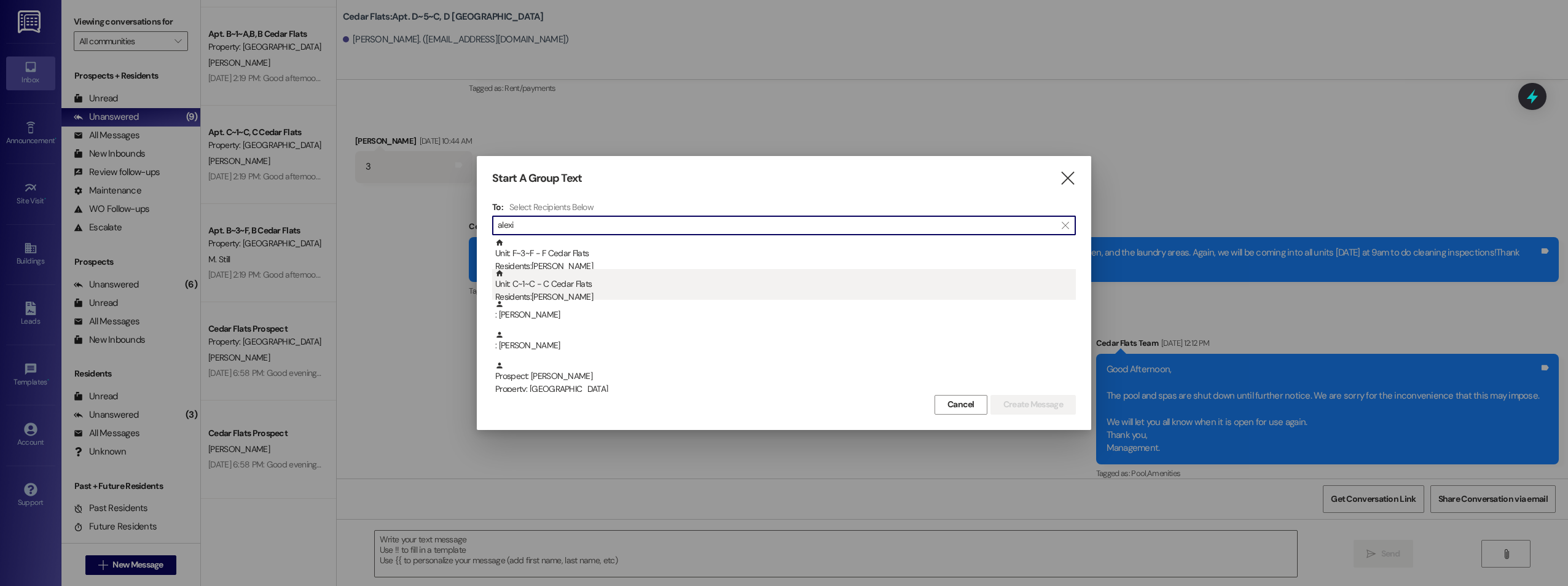
type input "alexi"
click at [626, 287] on div "Unit: C~1~C - C Cedar Flats Residents: [PERSON_NAME]" at bounding box center [785, 287] width 580 height 35
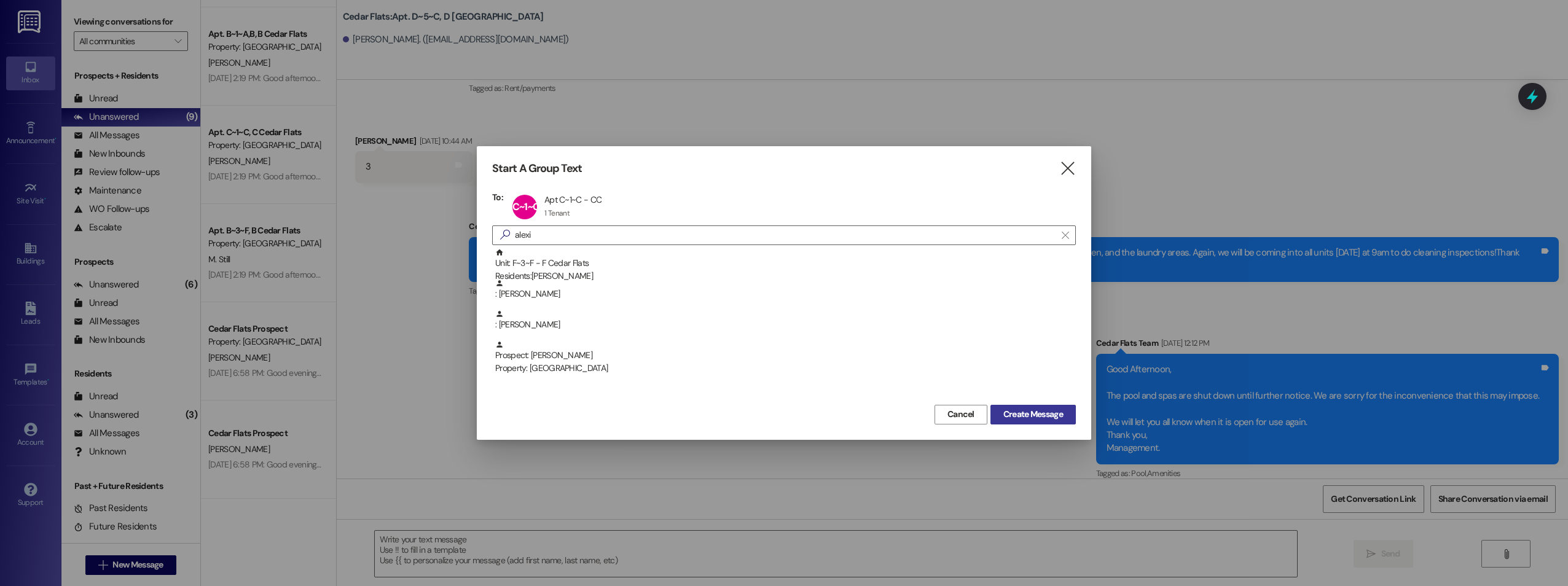
click at [1031, 421] on button "Create Message" at bounding box center [1033, 415] width 86 height 20
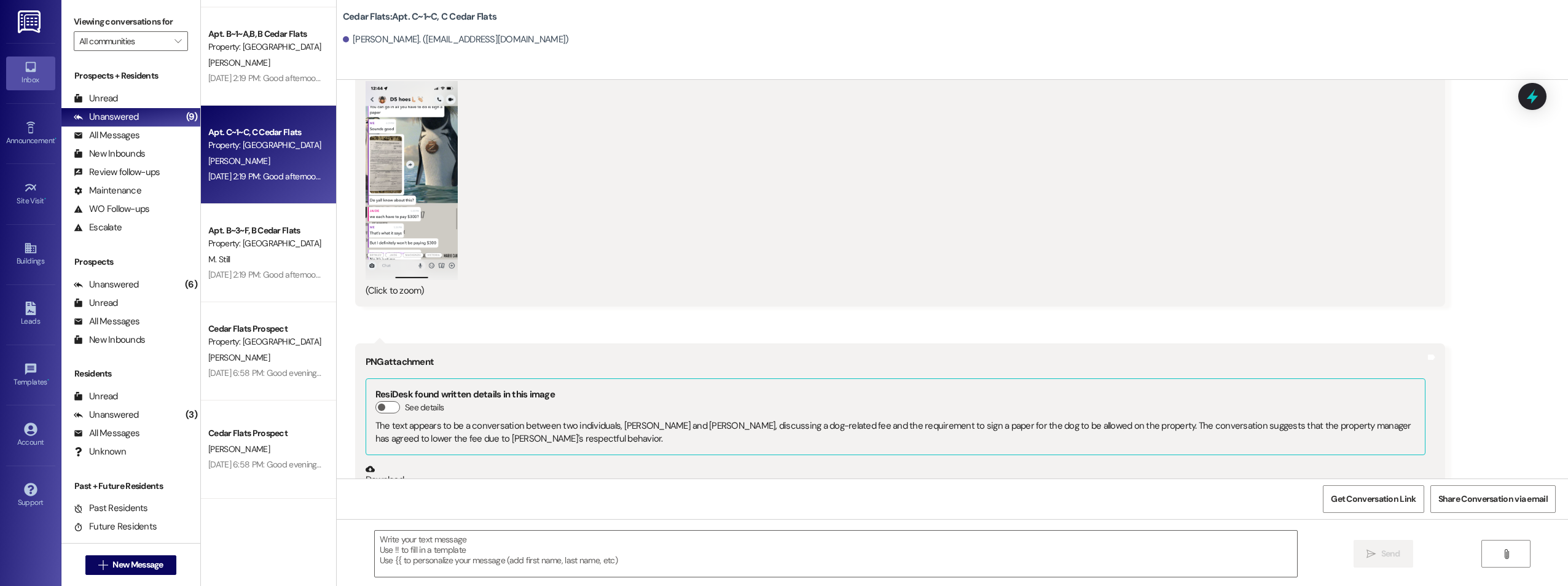
scroll to position [8340, 0]
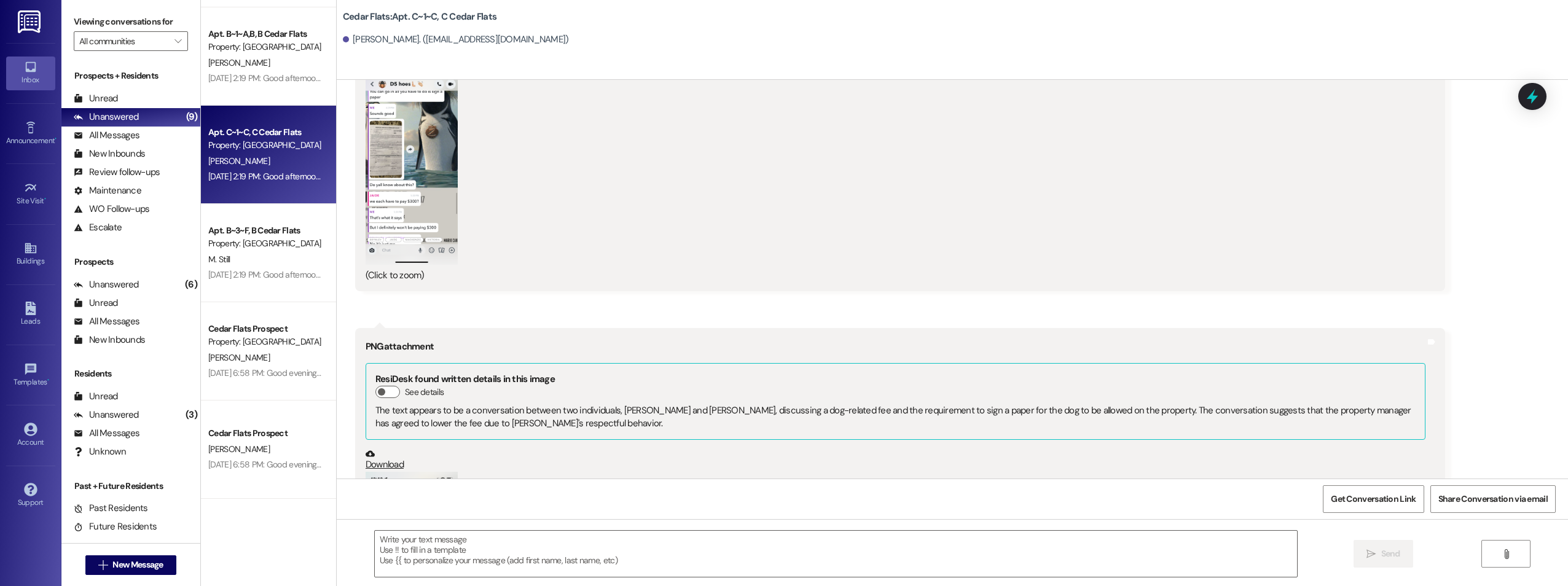
click at [406, 152] on button "Zoom image" at bounding box center [412, 165] width 92 height 200
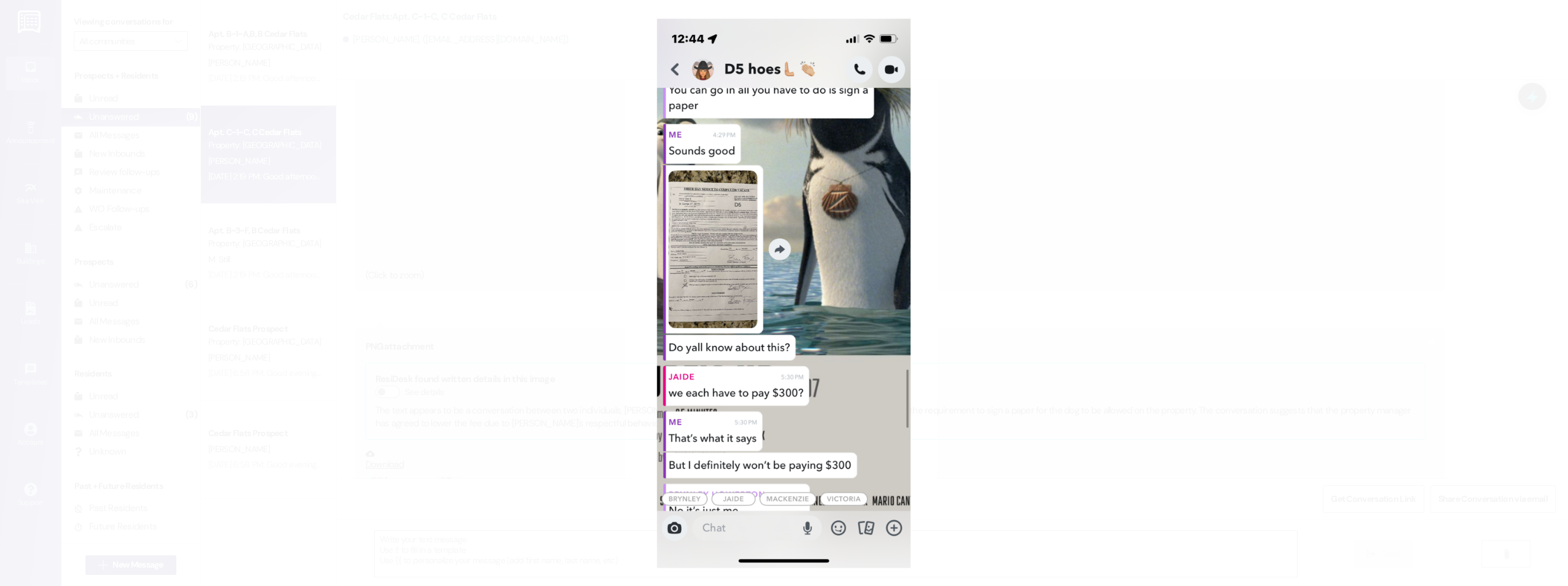
click at [572, 54] on button "Unzoom image" at bounding box center [784, 293] width 1568 height 586
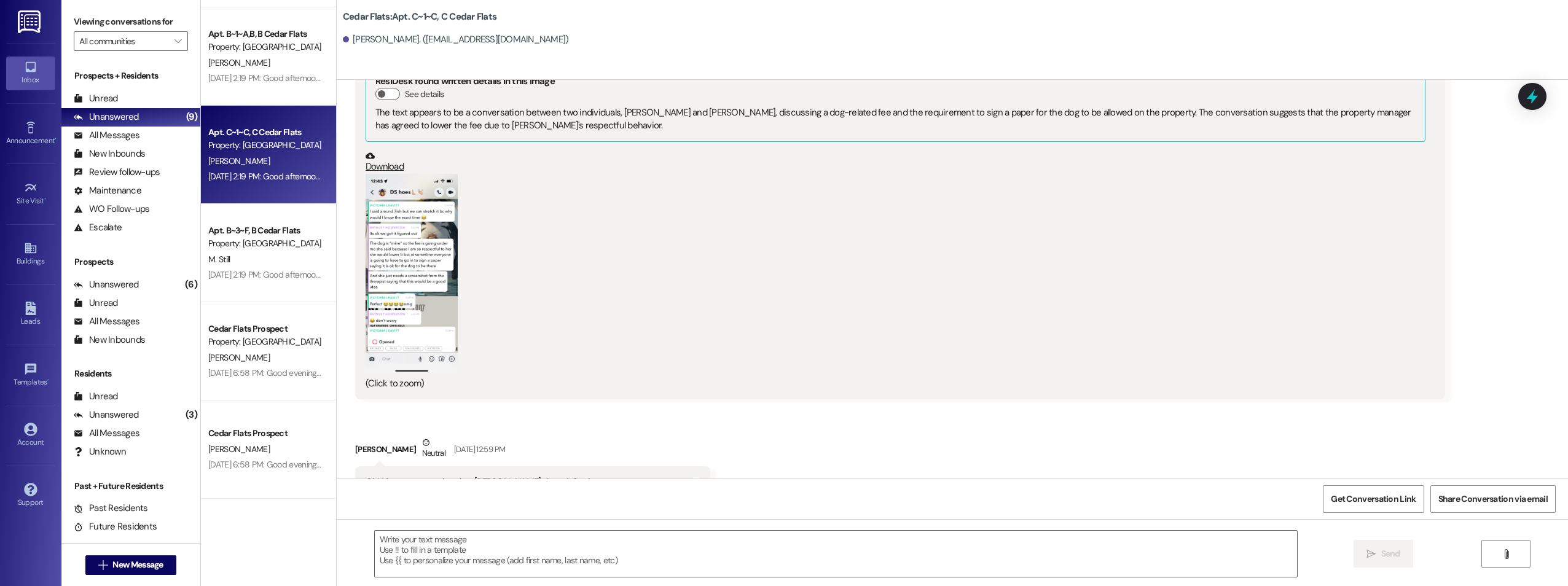
scroll to position [8647, 0]
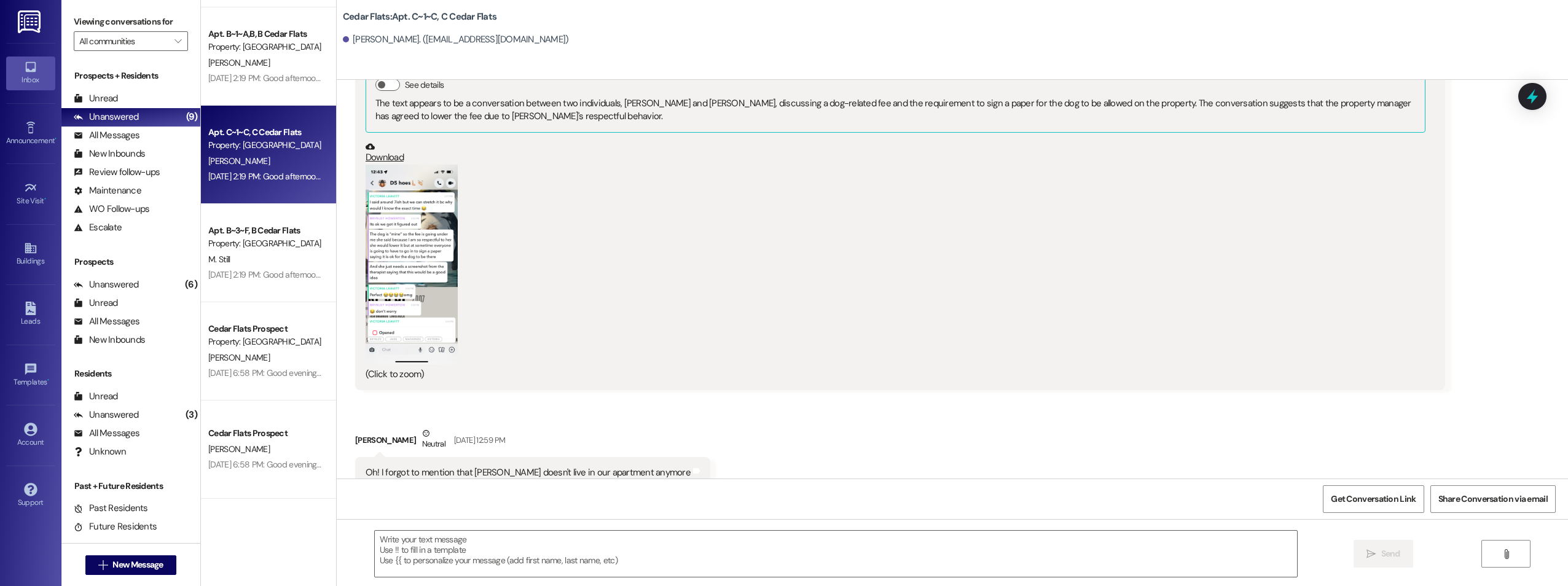
click at [401, 227] on button "Zoom image" at bounding box center [412, 265] width 92 height 200
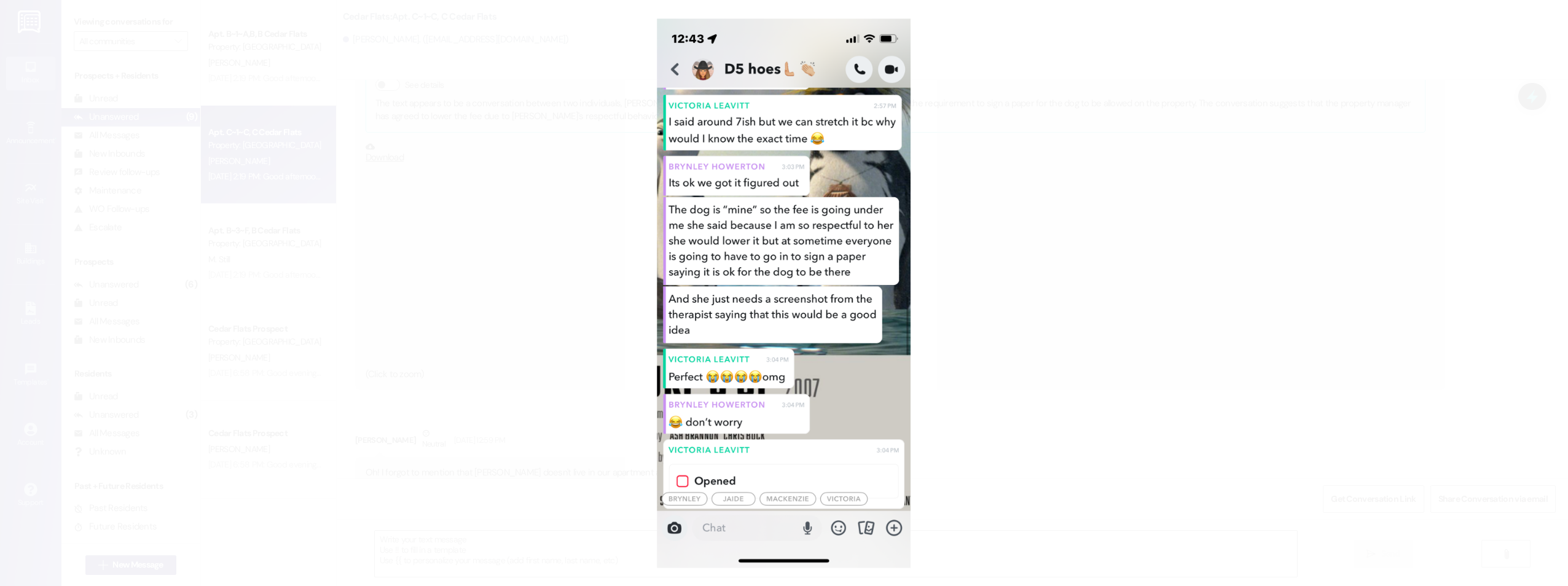
click at [1054, 245] on button "Unzoom image" at bounding box center [784, 293] width 1568 height 586
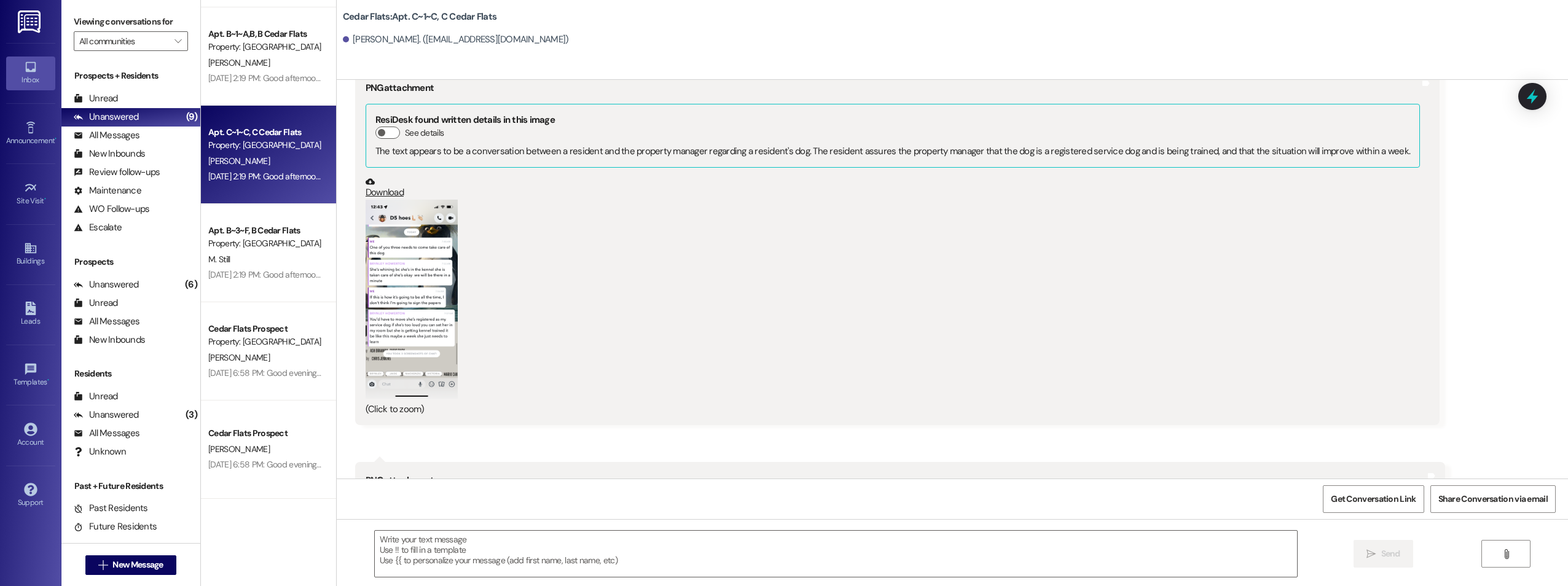
scroll to position [7787, 0]
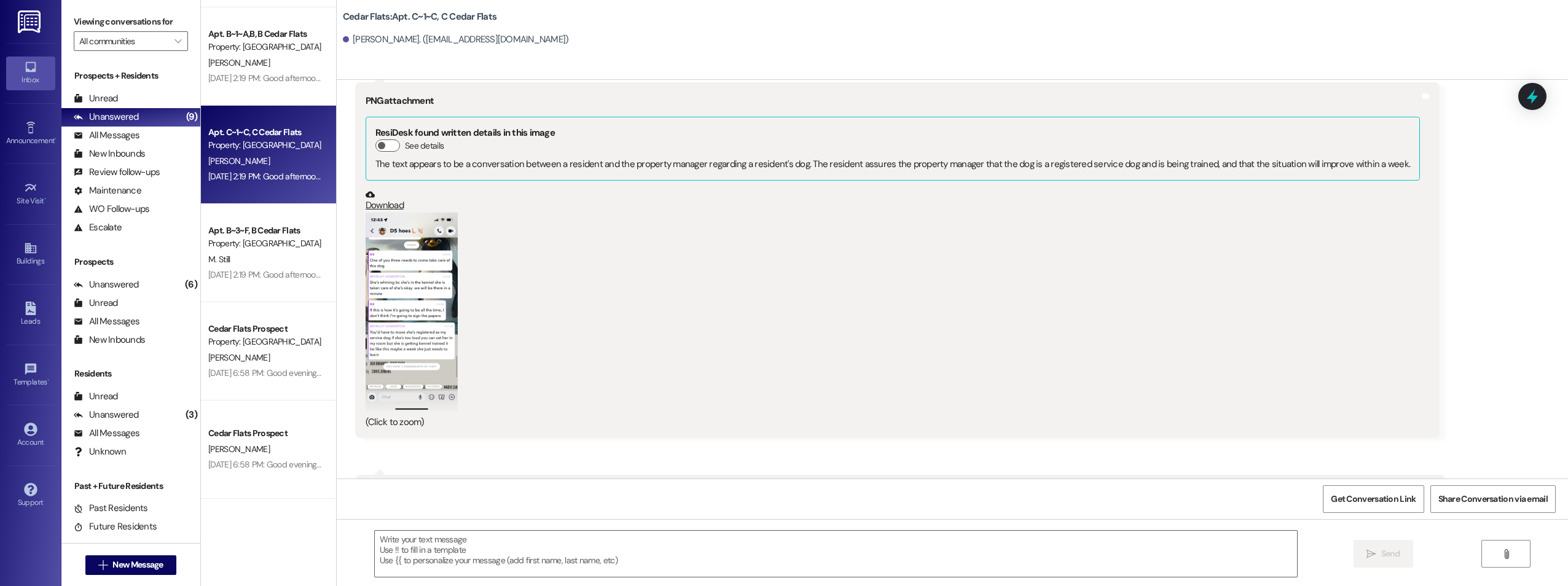
click at [366, 278] on button "Zoom image" at bounding box center [412, 312] width 92 height 200
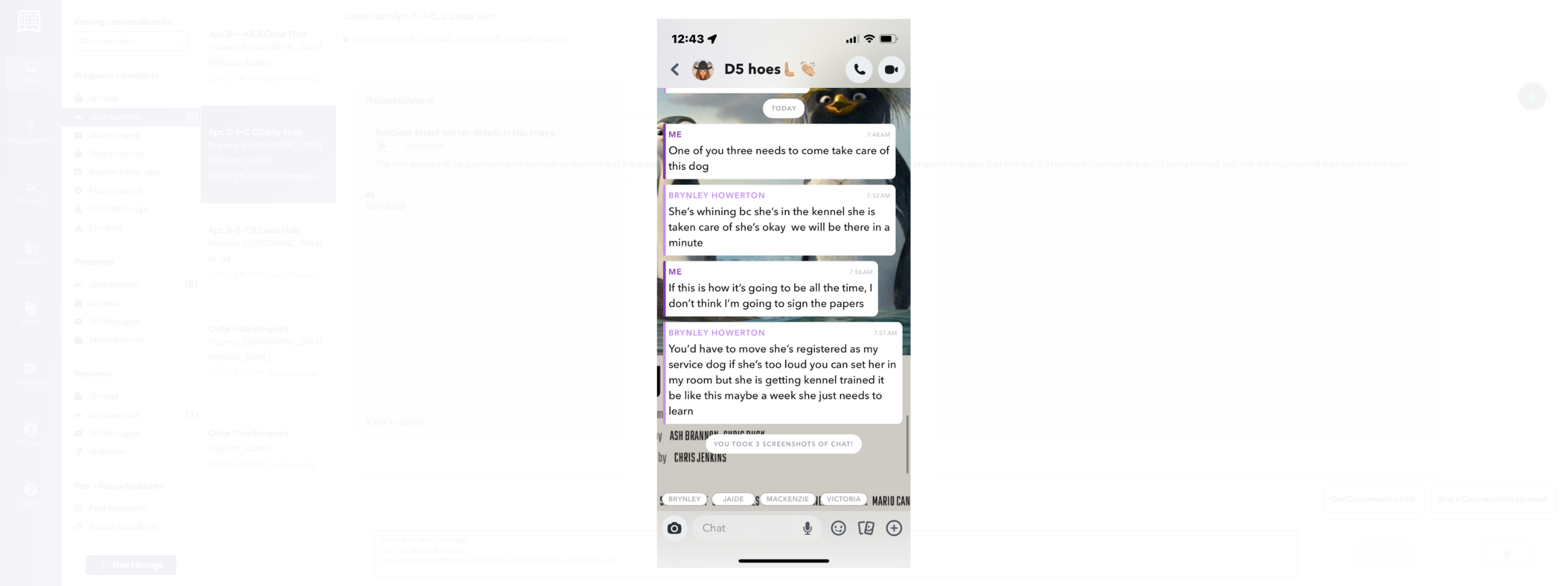
click at [1008, 305] on button "Unzoom image" at bounding box center [784, 293] width 1568 height 586
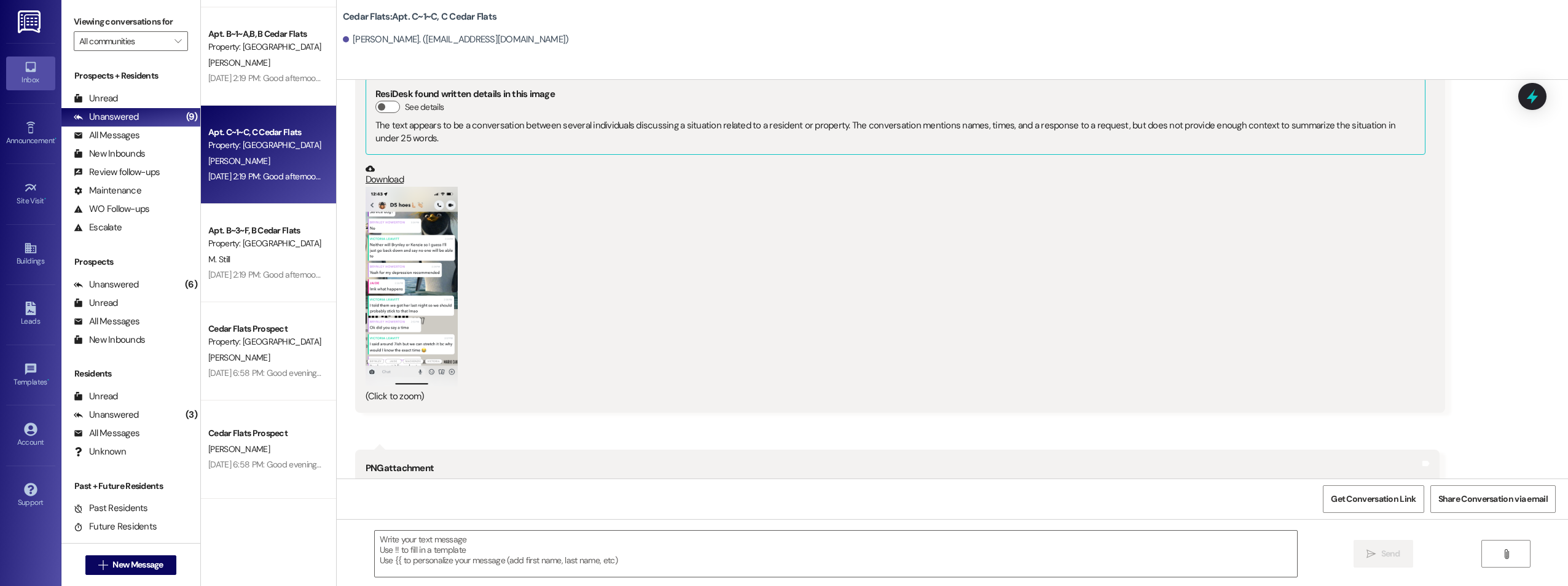
scroll to position [7418, 0]
click at [401, 272] on button "Zoom image" at bounding box center [412, 288] width 92 height 200
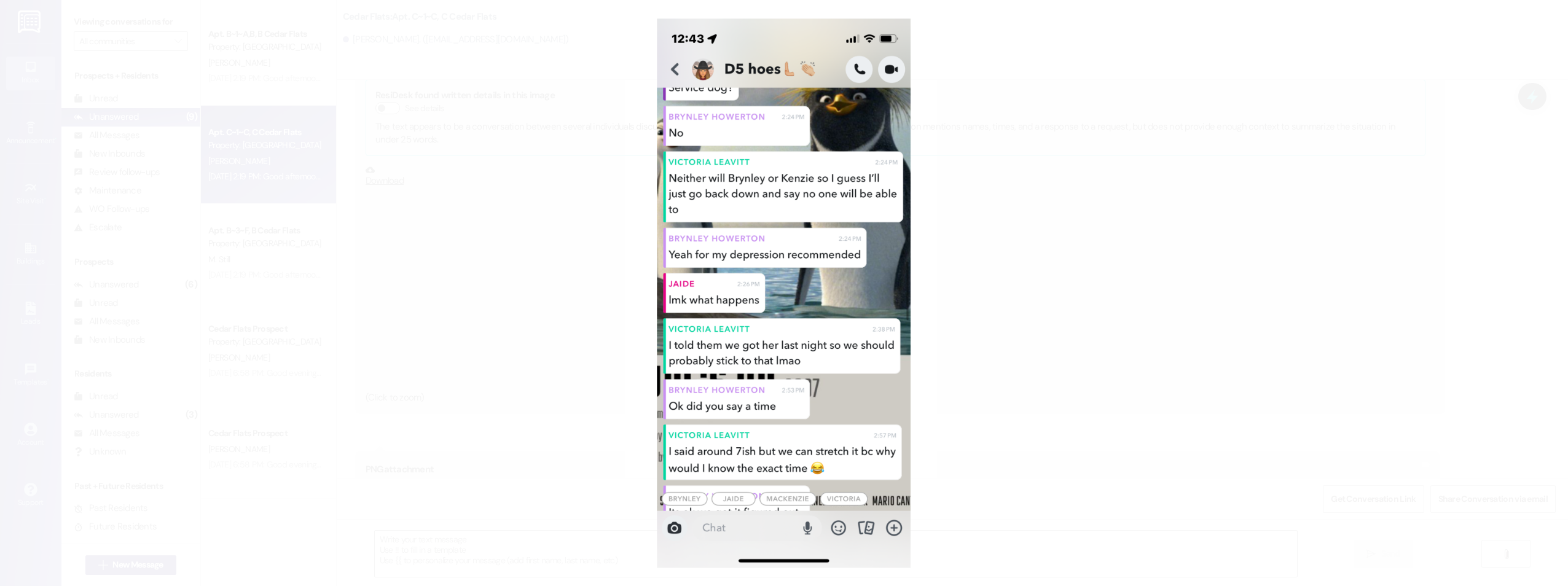
click at [975, 221] on button "Unzoom image" at bounding box center [784, 293] width 1568 height 586
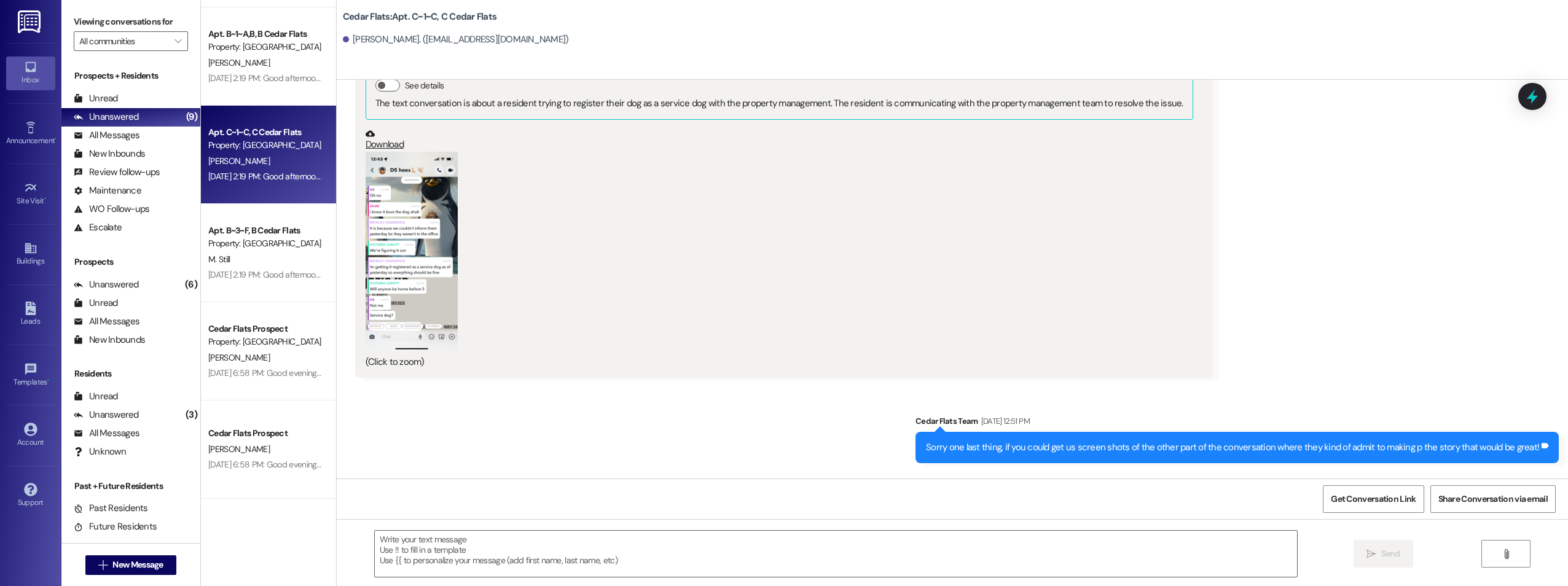
scroll to position [6927, 0]
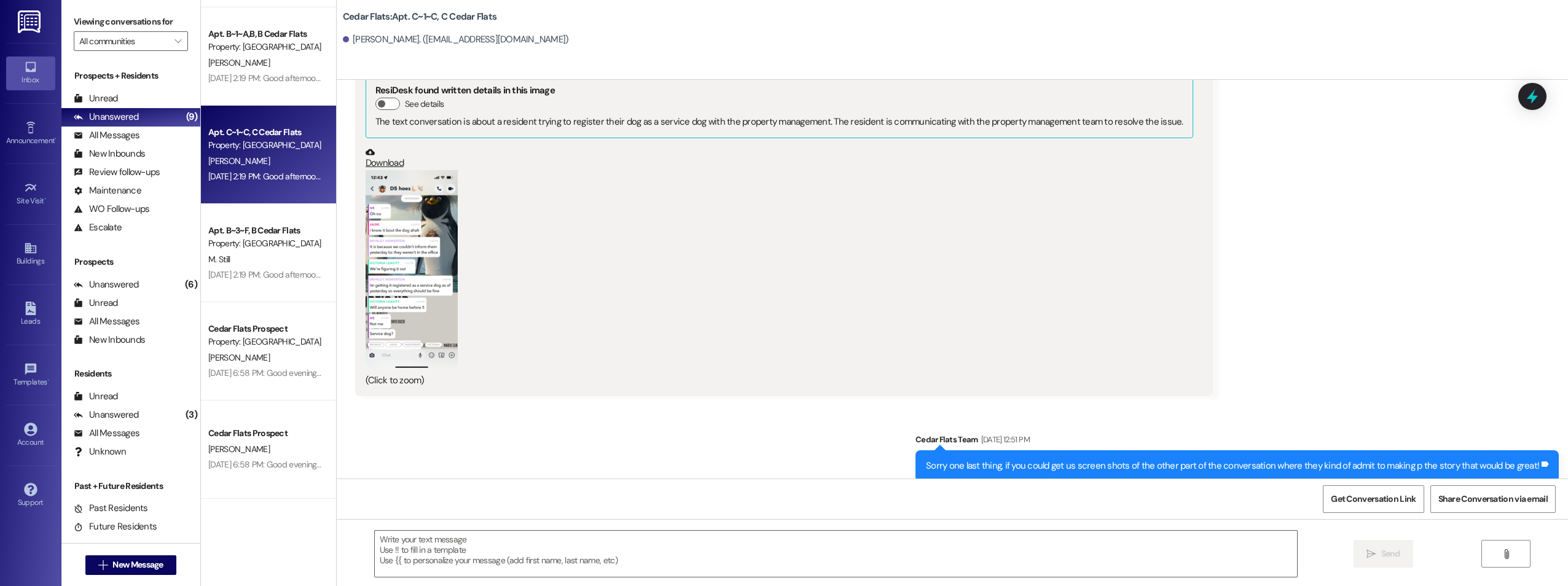
click at [406, 278] on button "Zoom image" at bounding box center [412, 270] width 92 height 200
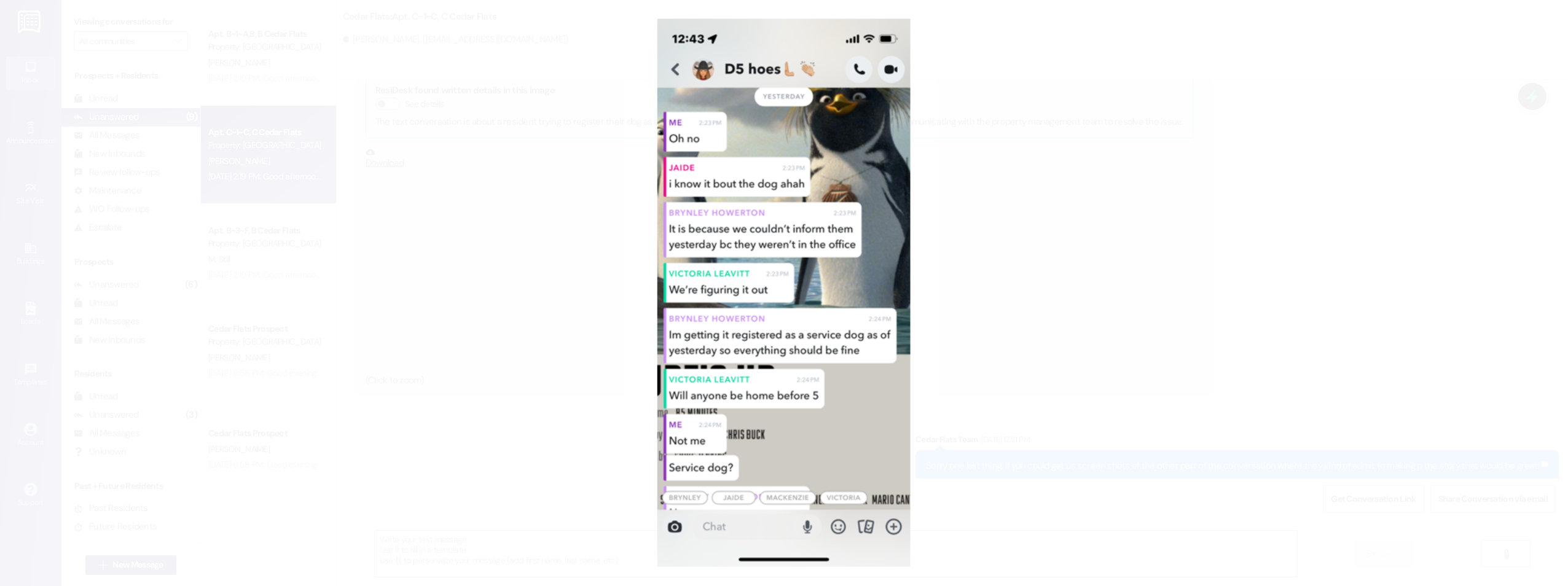
click at [1055, 205] on button "Unzoom image" at bounding box center [784, 293] width 1568 height 586
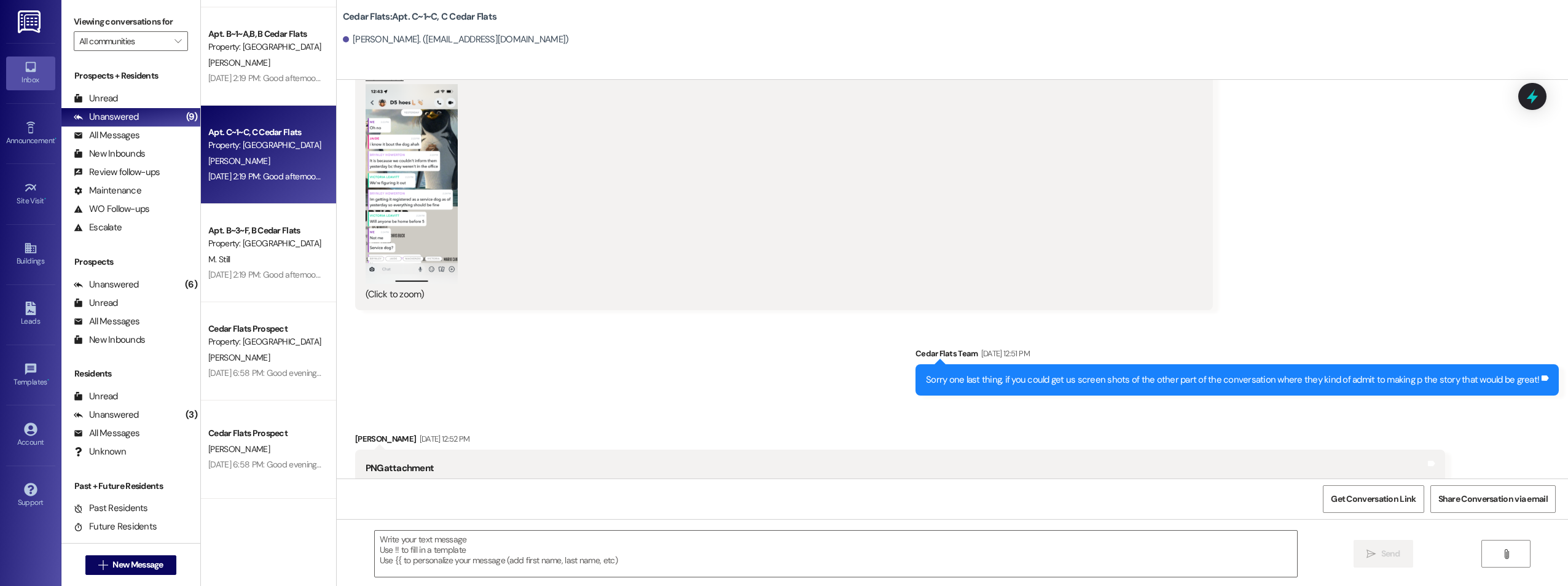
scroll to position [7050, 0]
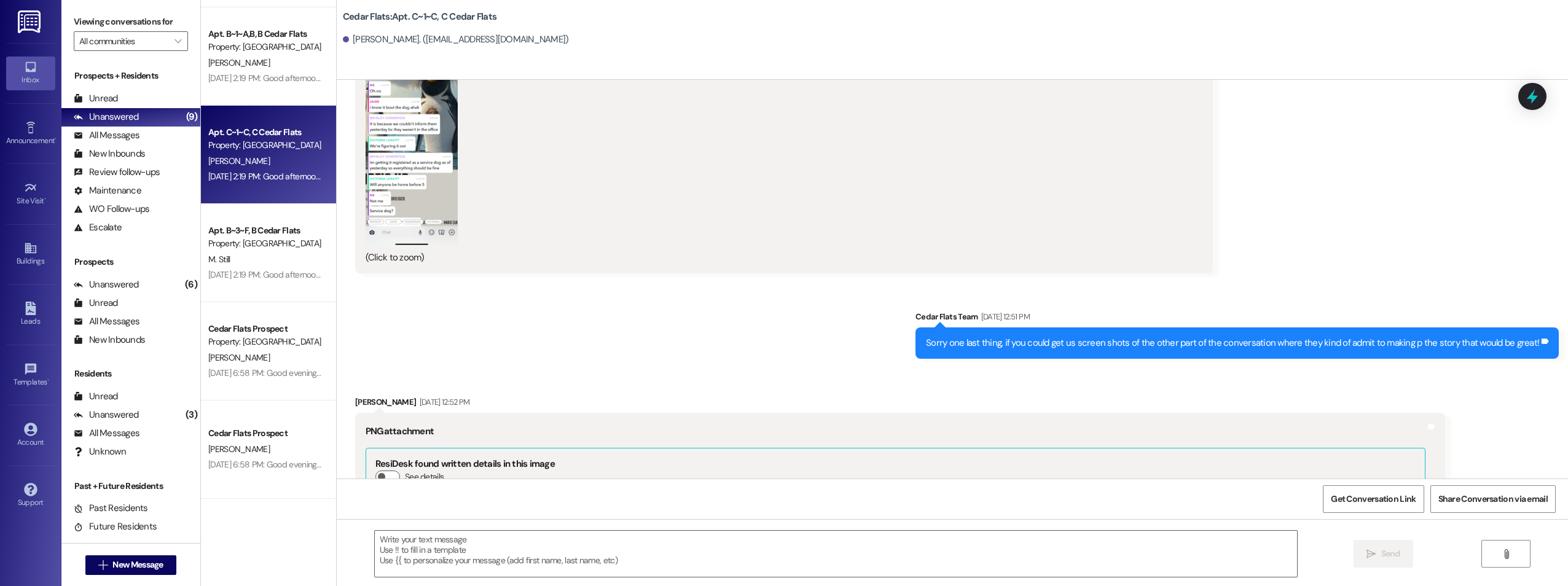
click at [424, 171] on button "Zoom image" at bounding box center [412, 147] width 92 height 200
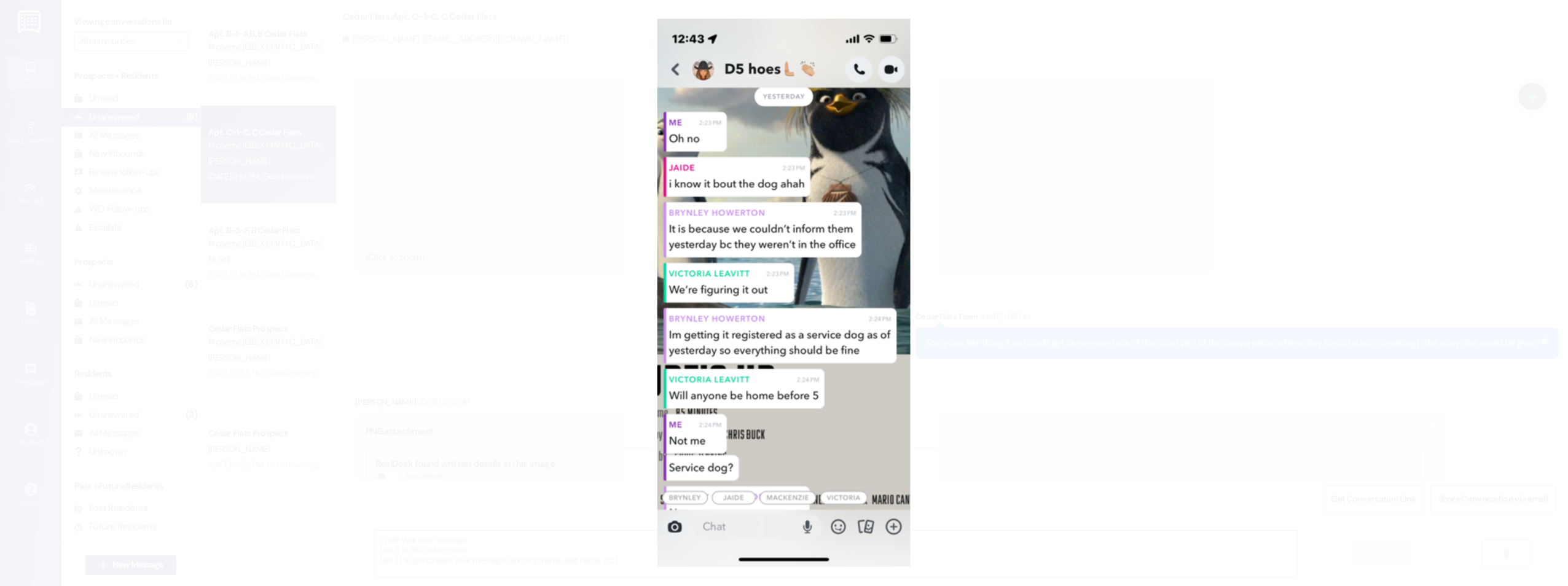
click at [1003, 138] on button "Unzoom image" at bounding box center [784, 293] width 1568 height 586
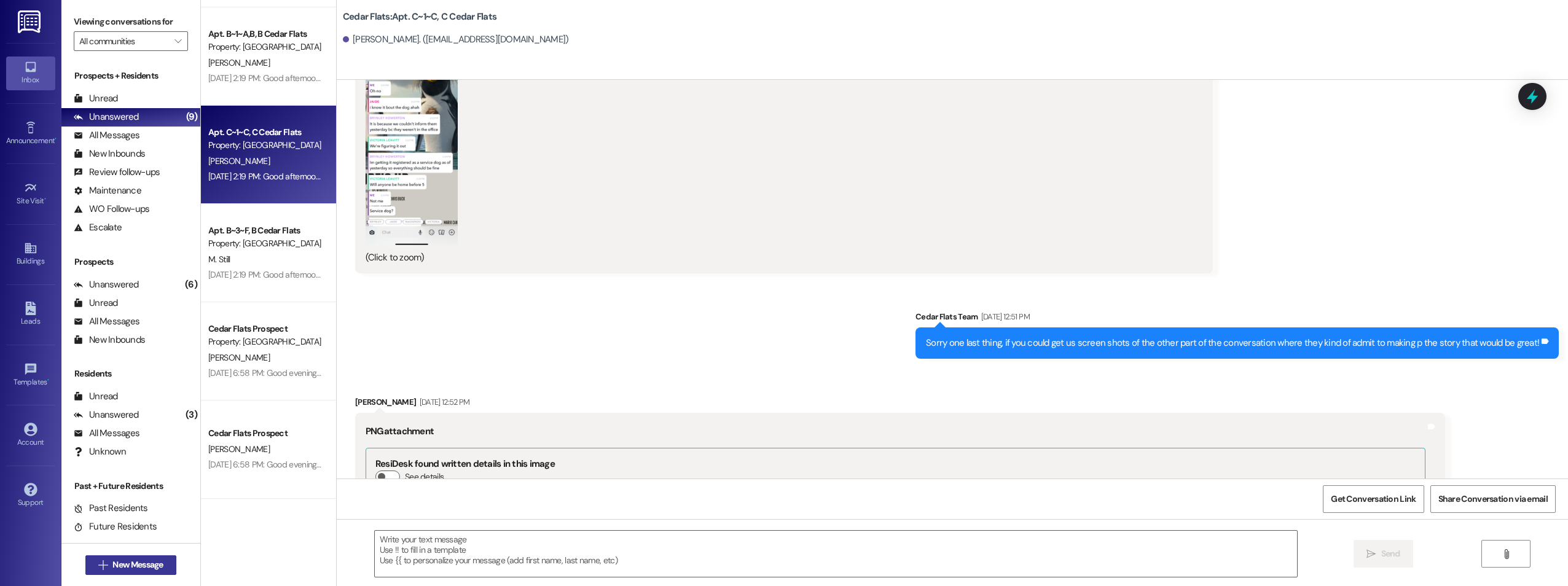
click at [133, 563] on span "New Message" at bounding box center [138, 565] width 50 height 13
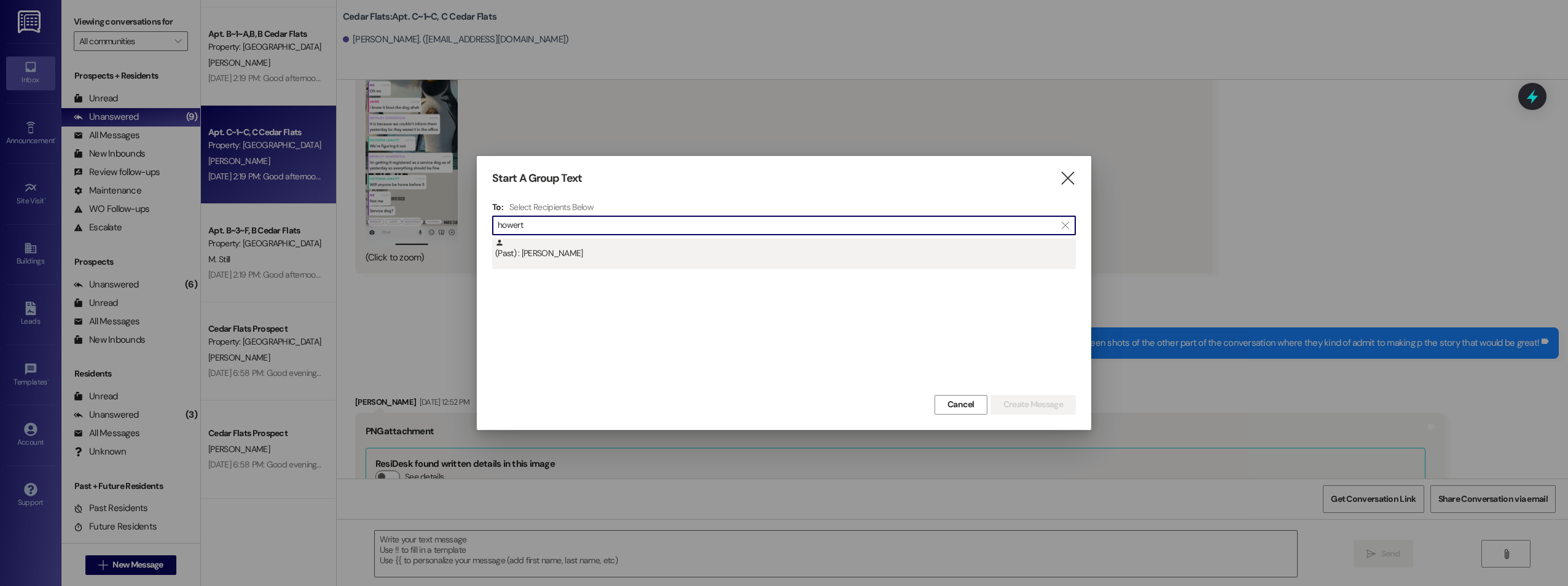
type input "howert"
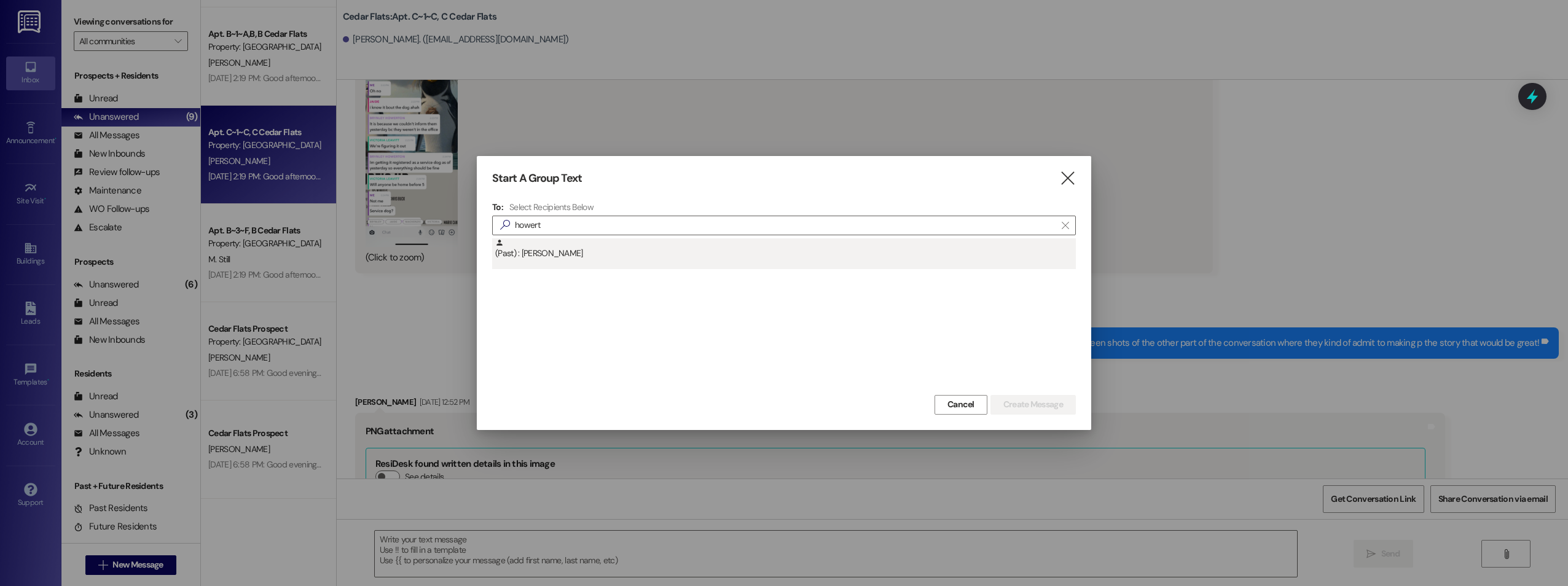
click at [617, 252] on div "(Past) : [PERSON_NAME]" at bounding box center [785, 249] width 580 height 21
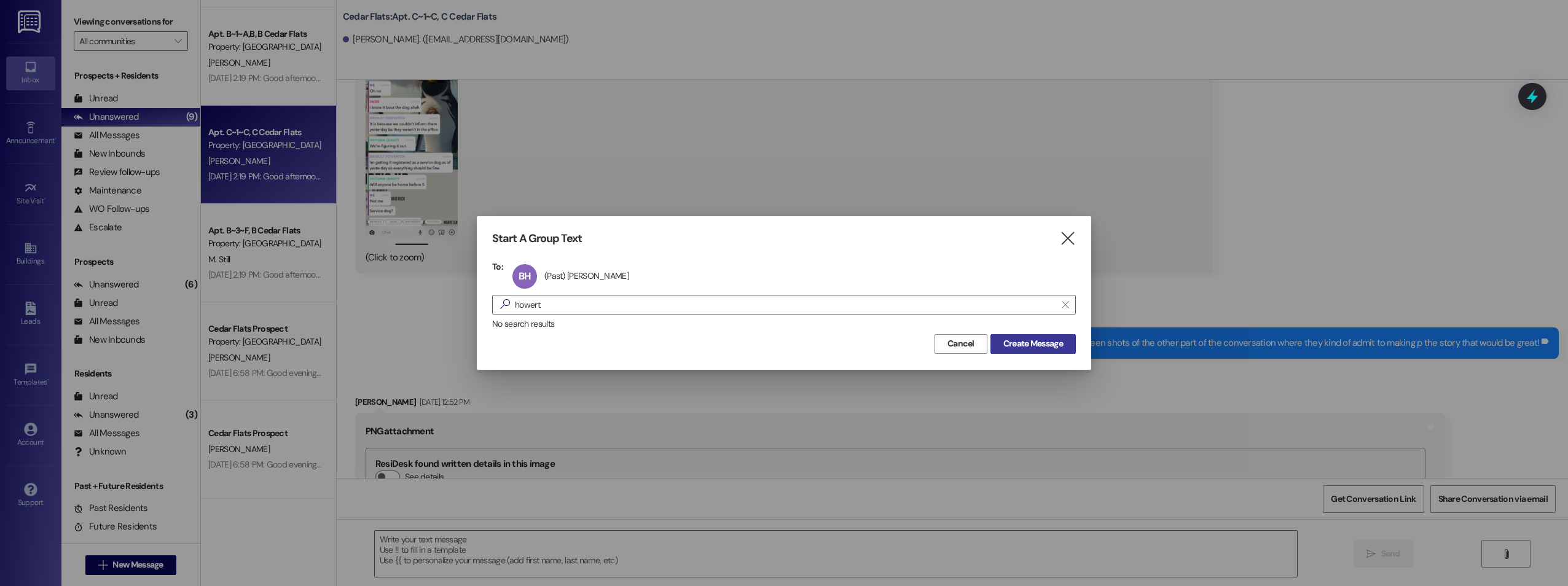
click at [1017, 344] on span "Create Message" at bounding box center [1033, 344] width 60 height 13
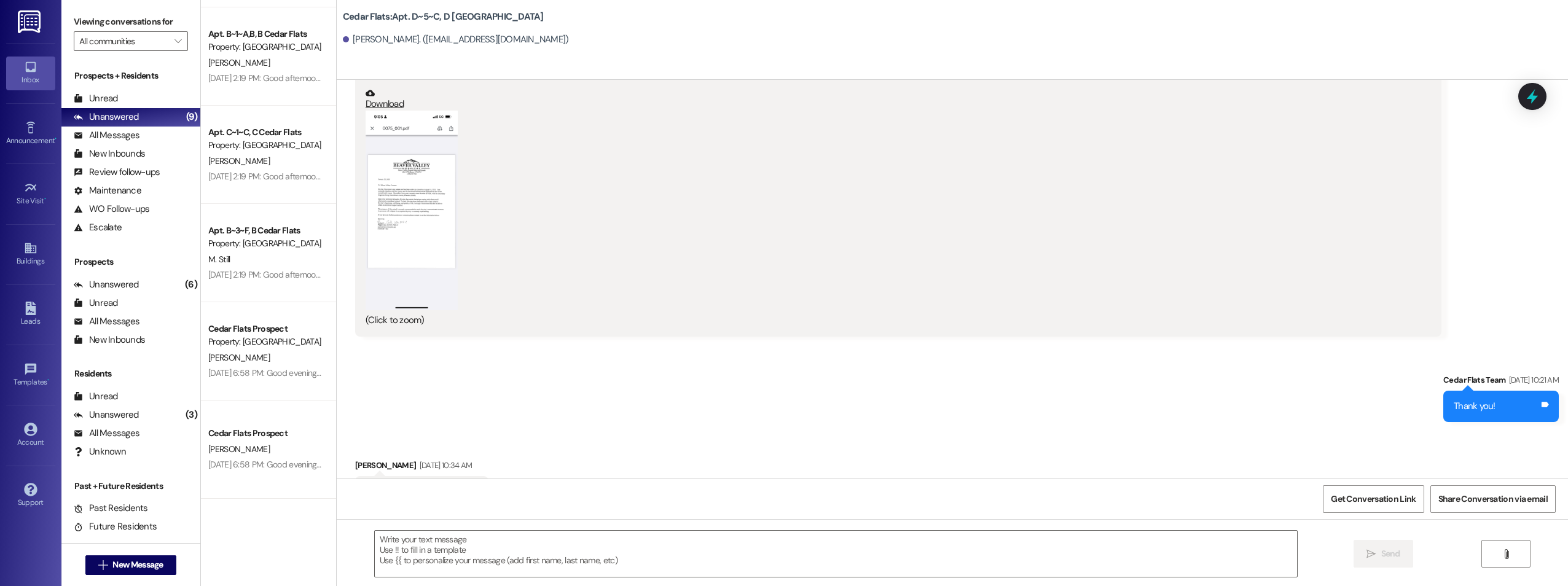
scroll to position [17366, 0]
